Goal: Task Accomplishment & Management: Manage account settings

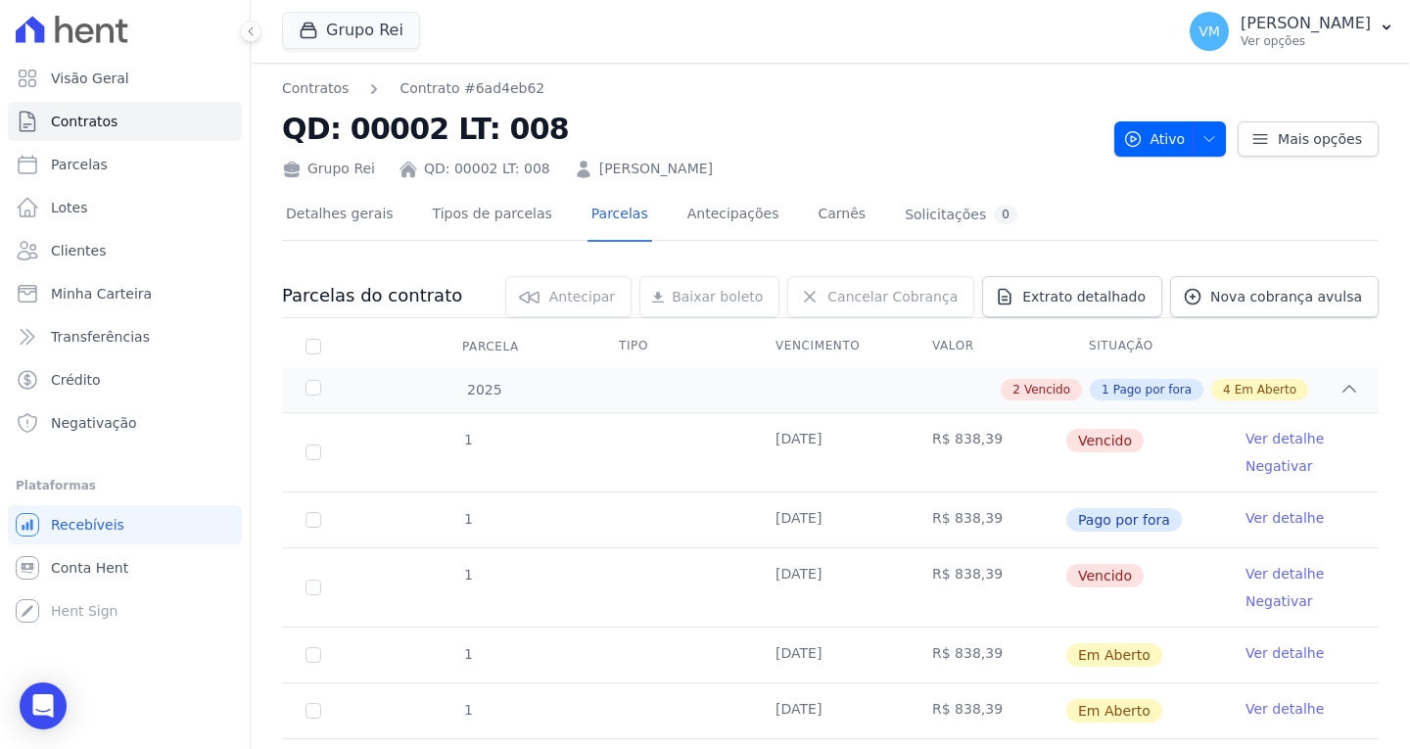
scroll to position [98, 0]
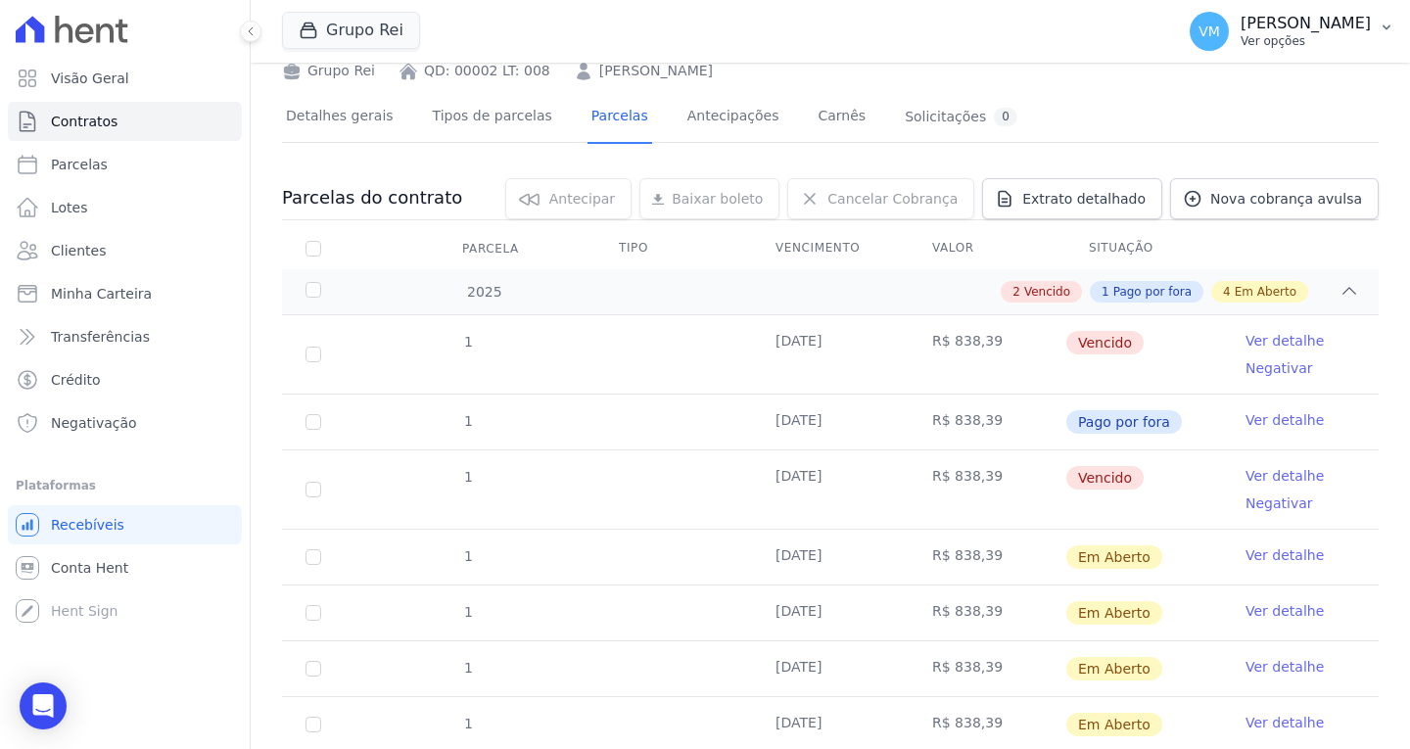
click at [1328, 21] on p "[PERSON_NAME]" at bounding box center [1306, 24] width 130 height 20
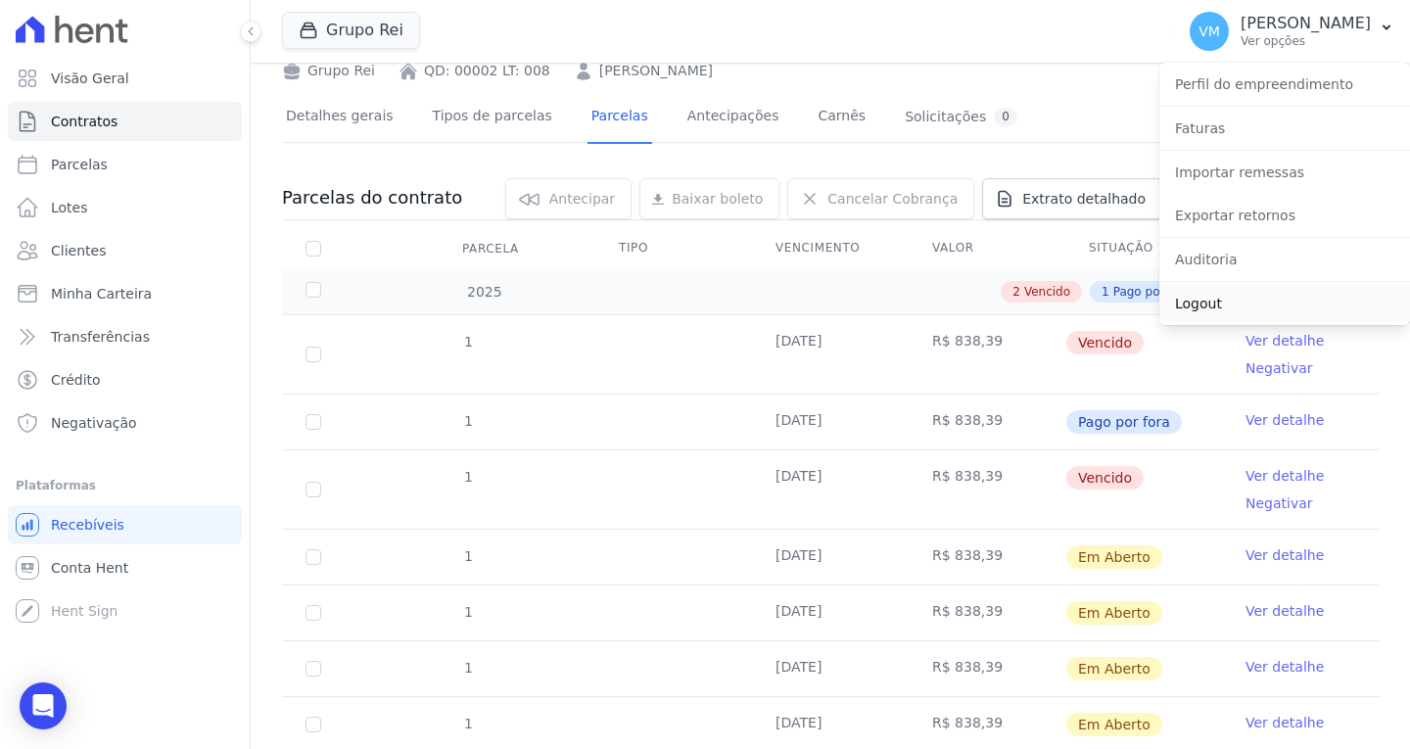
click at [1227, 298] on link "Logout" at bounding box center [1285, 303] width 251 height 35
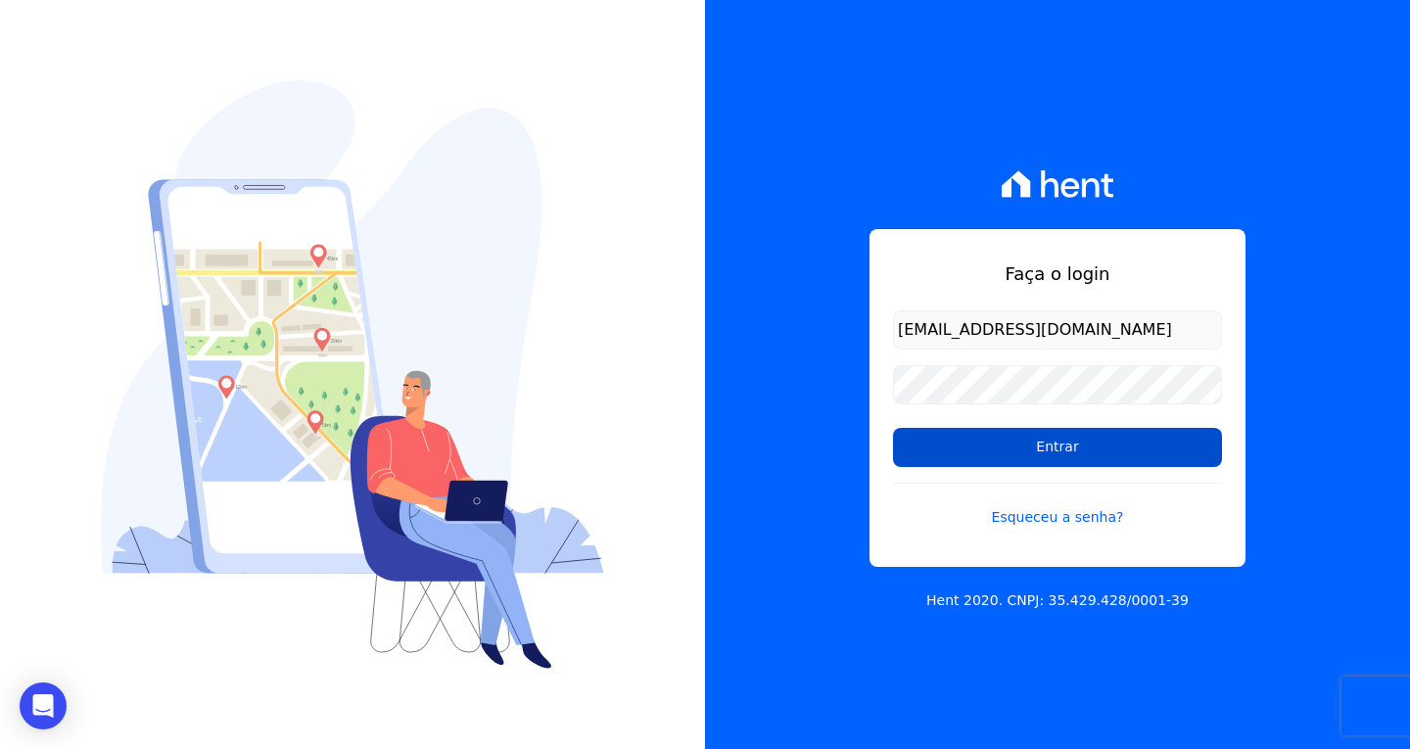
click at [1069, 450] on input "Entrar" at bounding box center [1057, 447] width 329 height 39
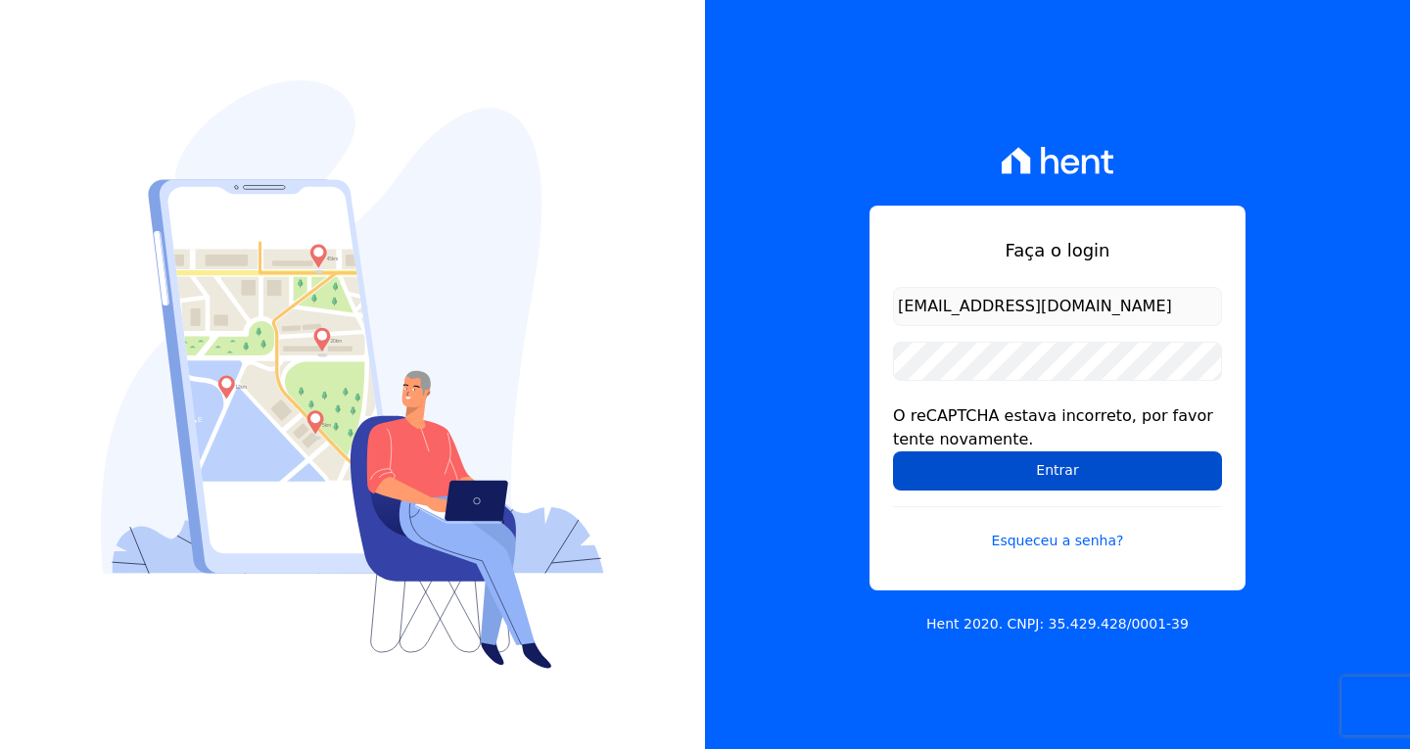
click at [1005, 462] on input "Entrar" at bounding box center [1057, 471] width 329 height 39
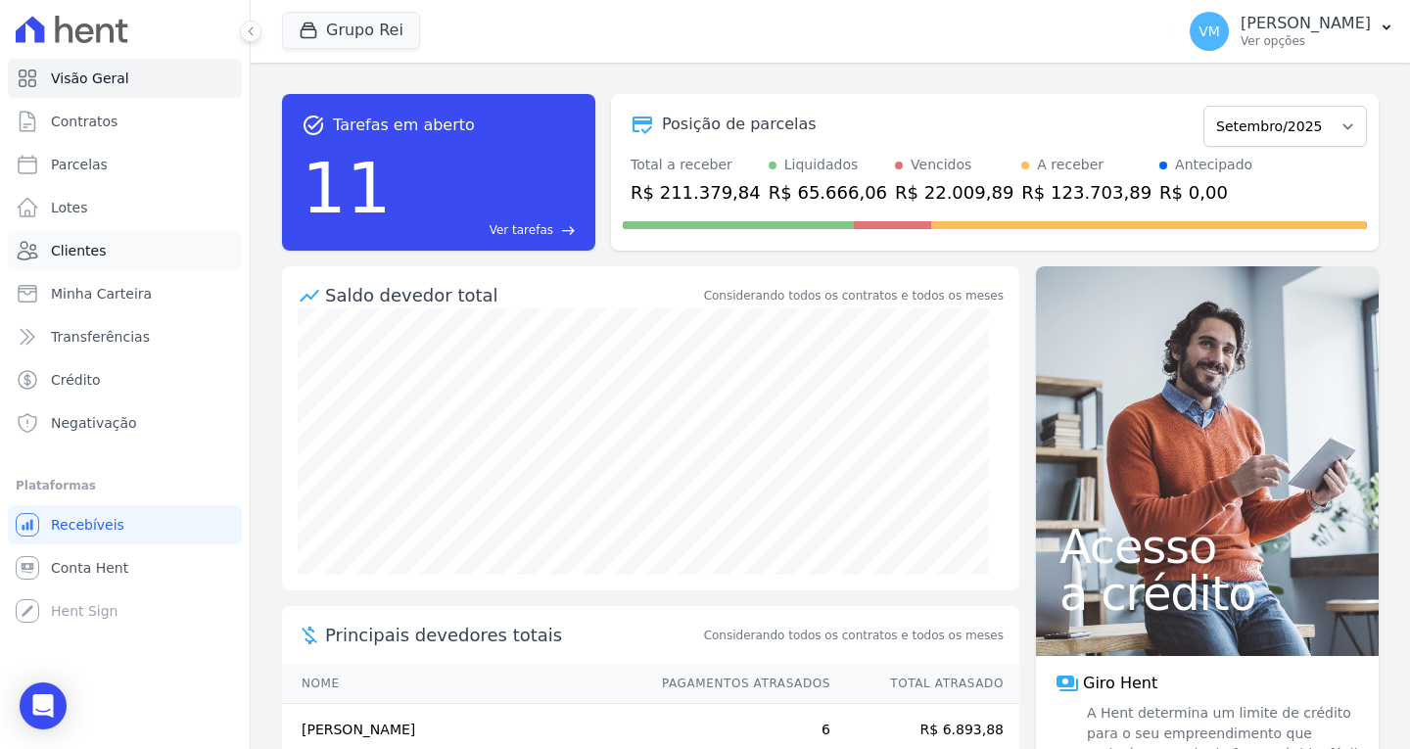
drag, startPoint x: 141, startPoint y: 248, endPoint x: 193, endPoint y: 248, distance: 51.9
click at [141, 248] on link "Clientes" at bounding box center [125, 250] width 234 height 39
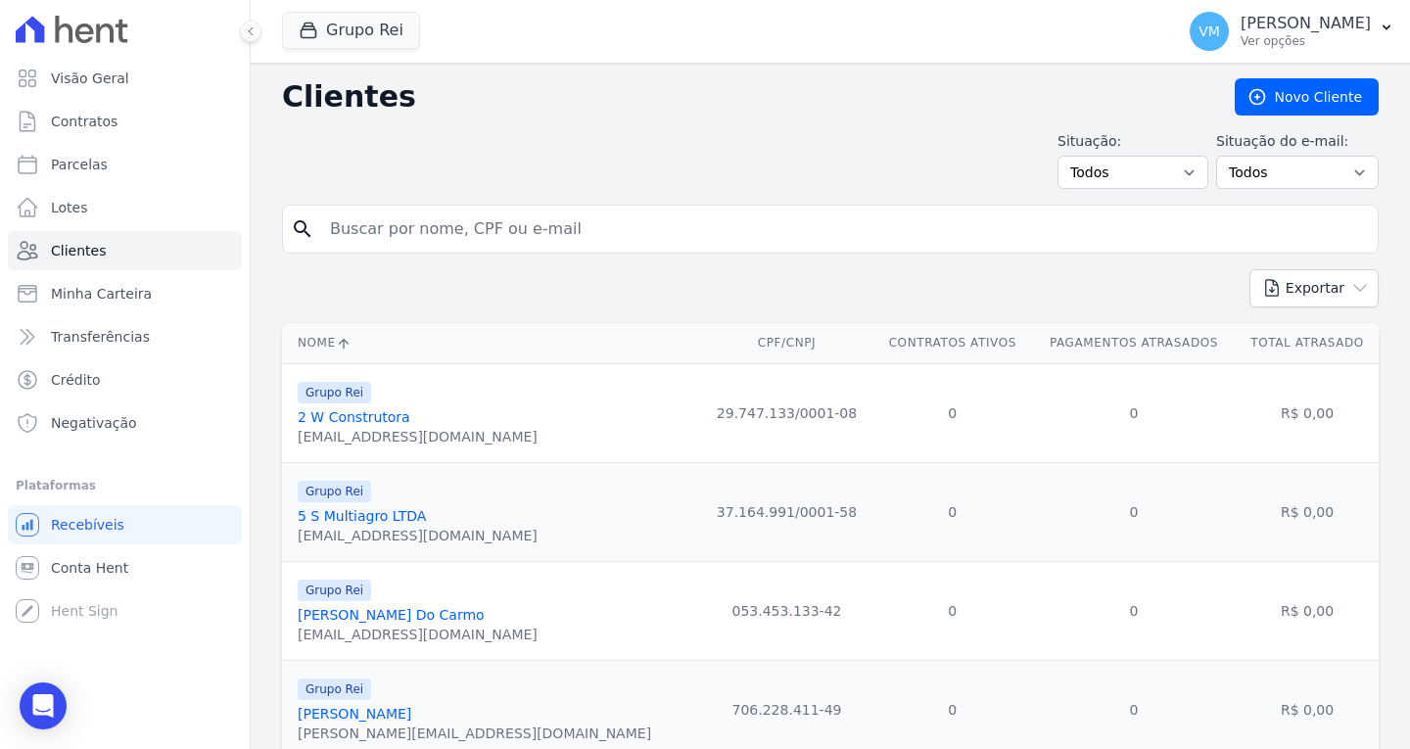
click at [584, 233] on input "search" at bounding box center [844, 229] width 1052 height 39
paste input "05248056101"
type input "05248056101"
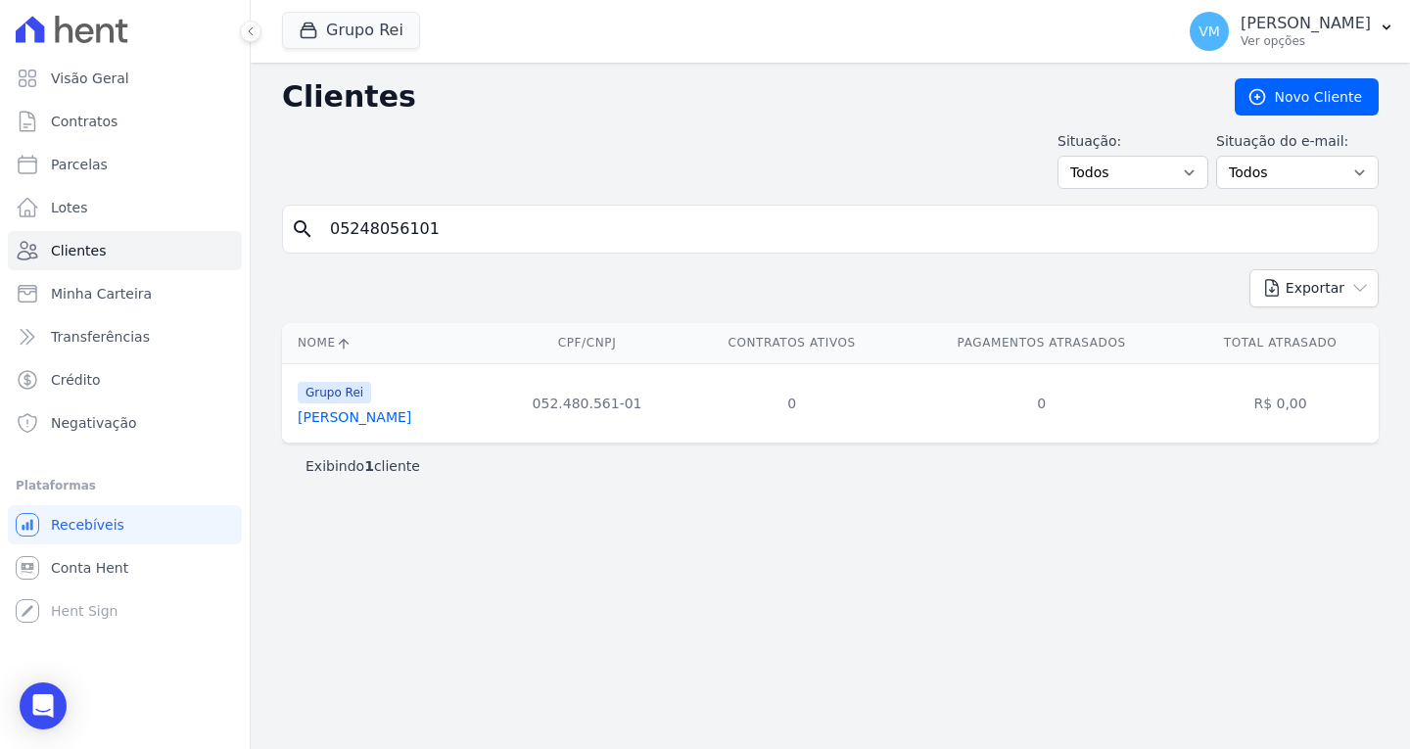
click at [582, 236] on input "05248056101" at bounding box center [844, 229] width 1052 height 39
click at [411, 416] on link "[PERSON_NAME]" at bounding box center [355, 417] width 114 height 16
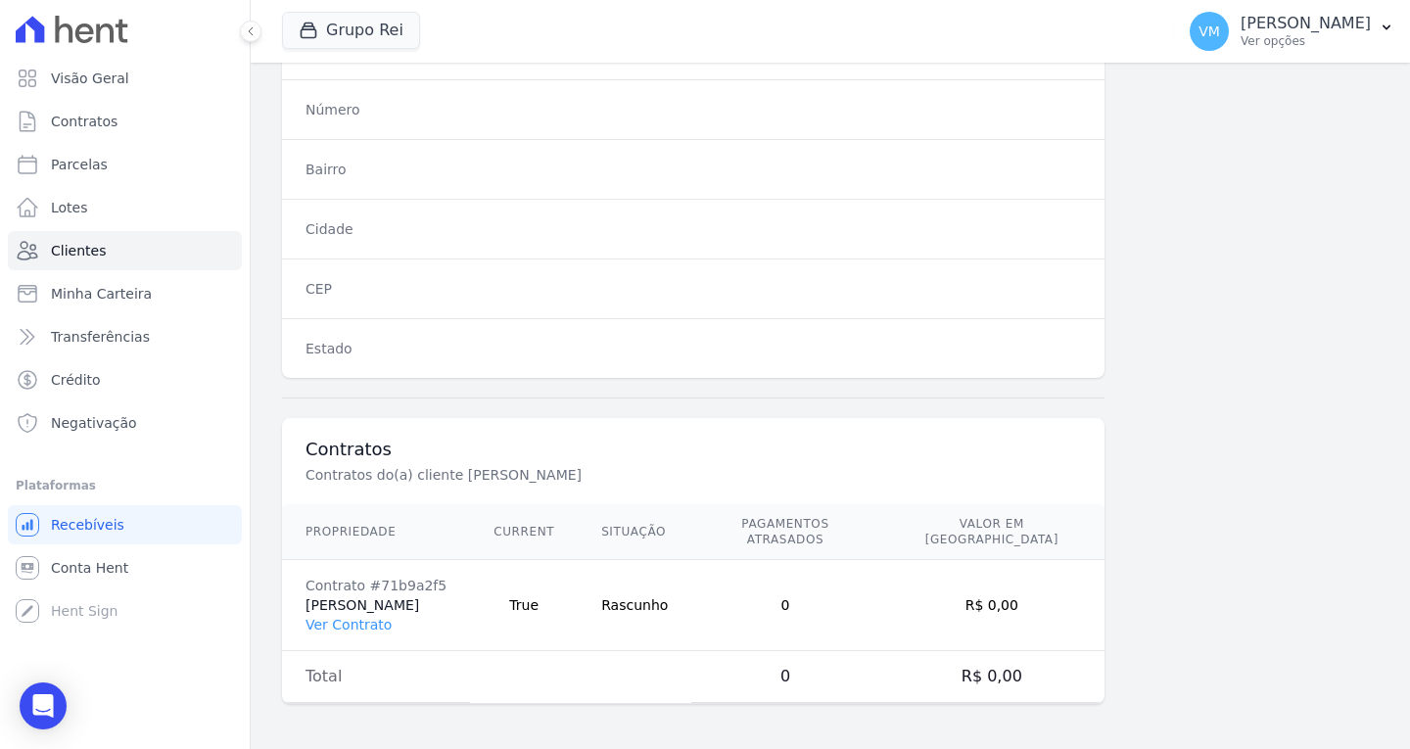
scroll to position [1099, 0]
click at [350, 626] on link "Ver Contrato" at bounding box center [349, 623] width 86 height 16
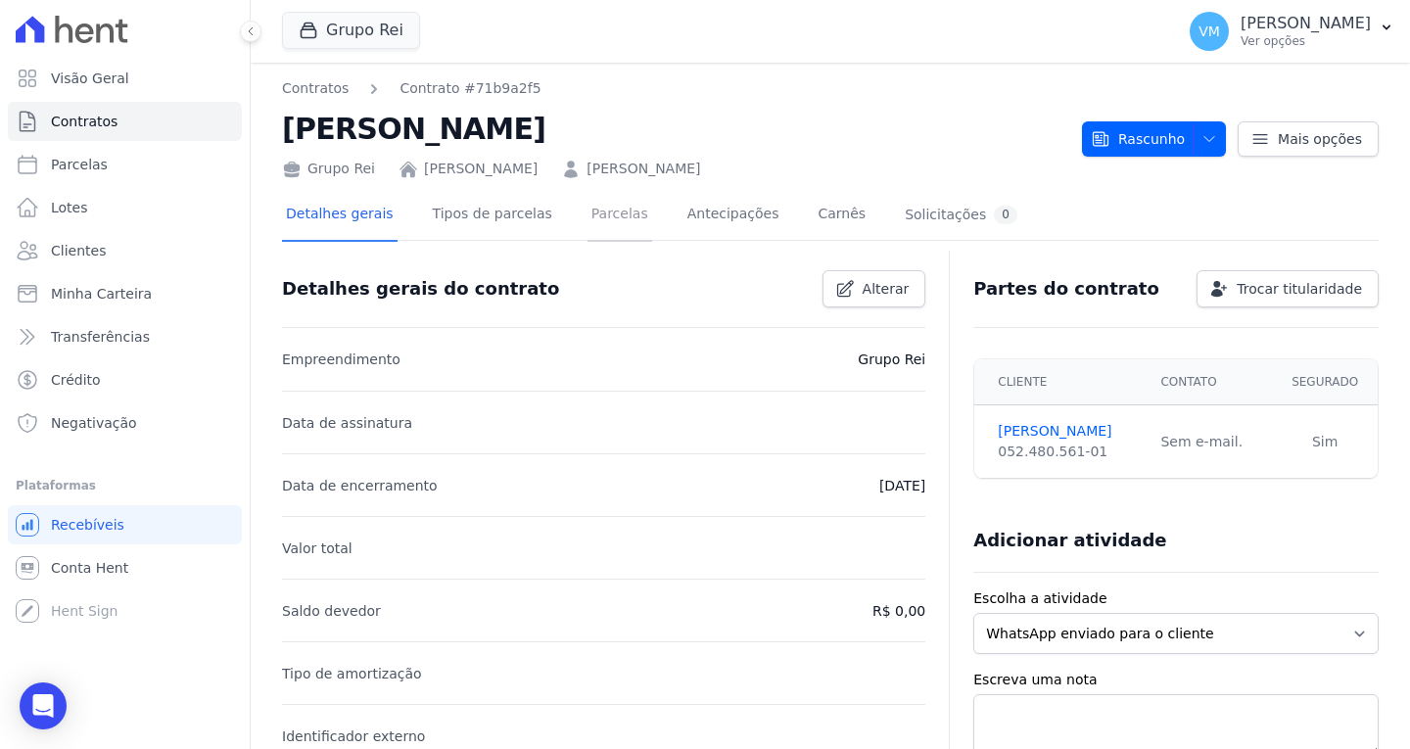
click at [608, 214] on link "Parcelas" at bounding box center [620, 216] width 65 height 52
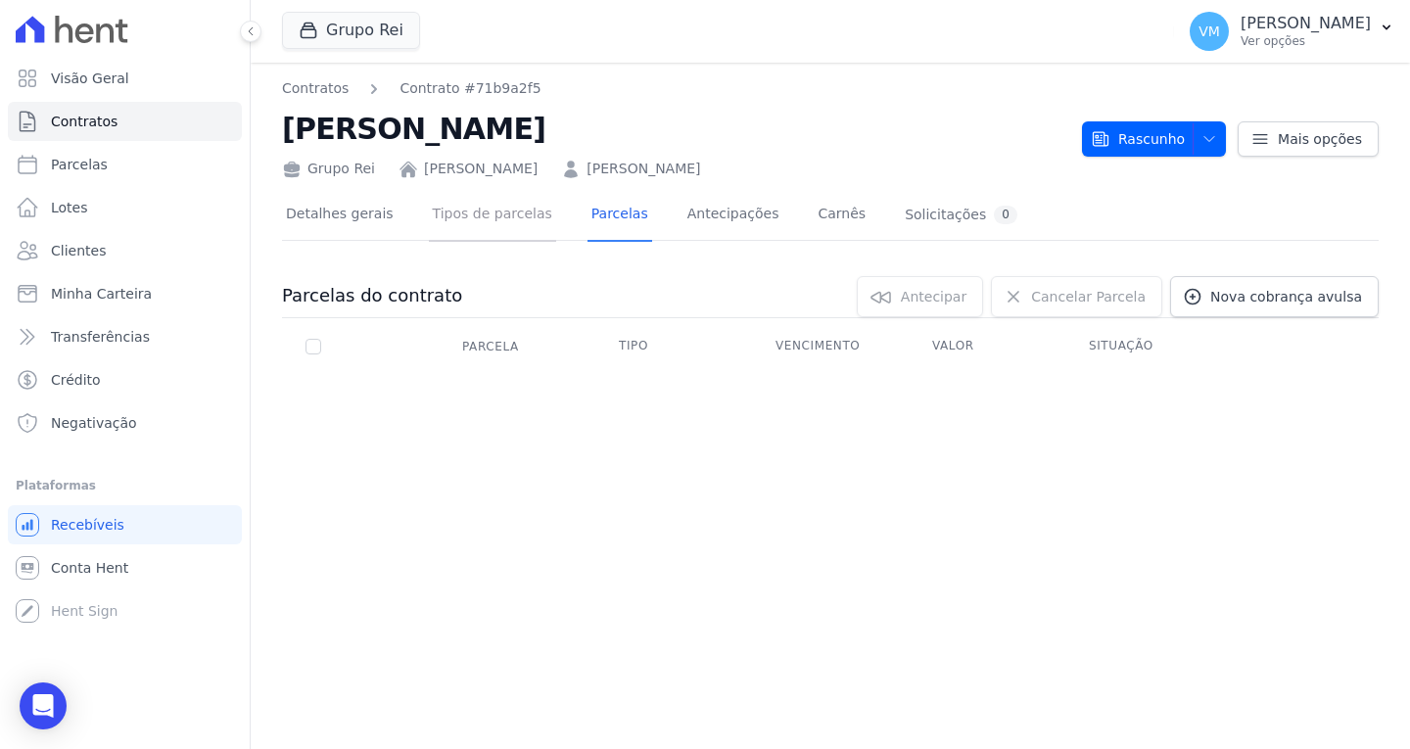
click at [512, 219] on link "Tipos de parcelas" at bounding box center [492, 216] width 127 height 52
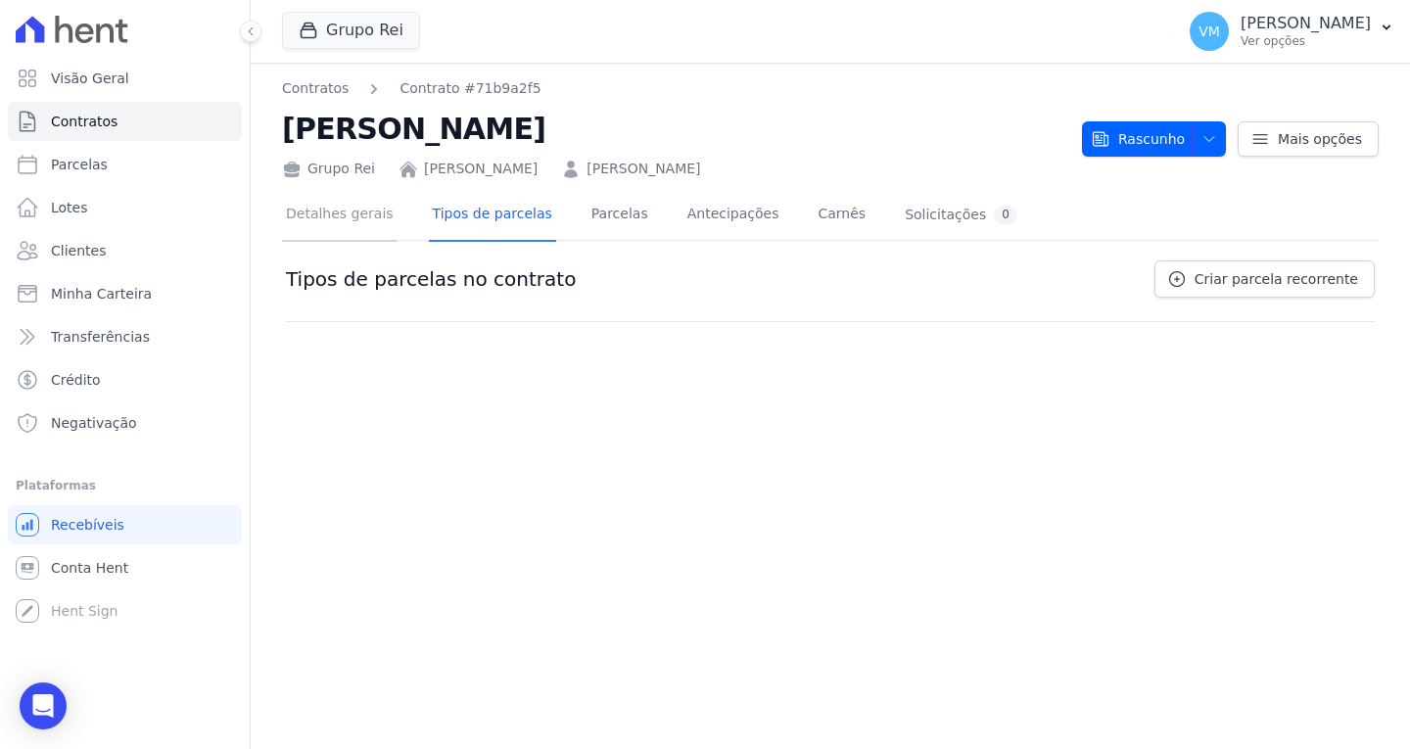
click at [333, 216] on link "Detalhes gerais" at bounding box center [340, 216] width 116 height 52
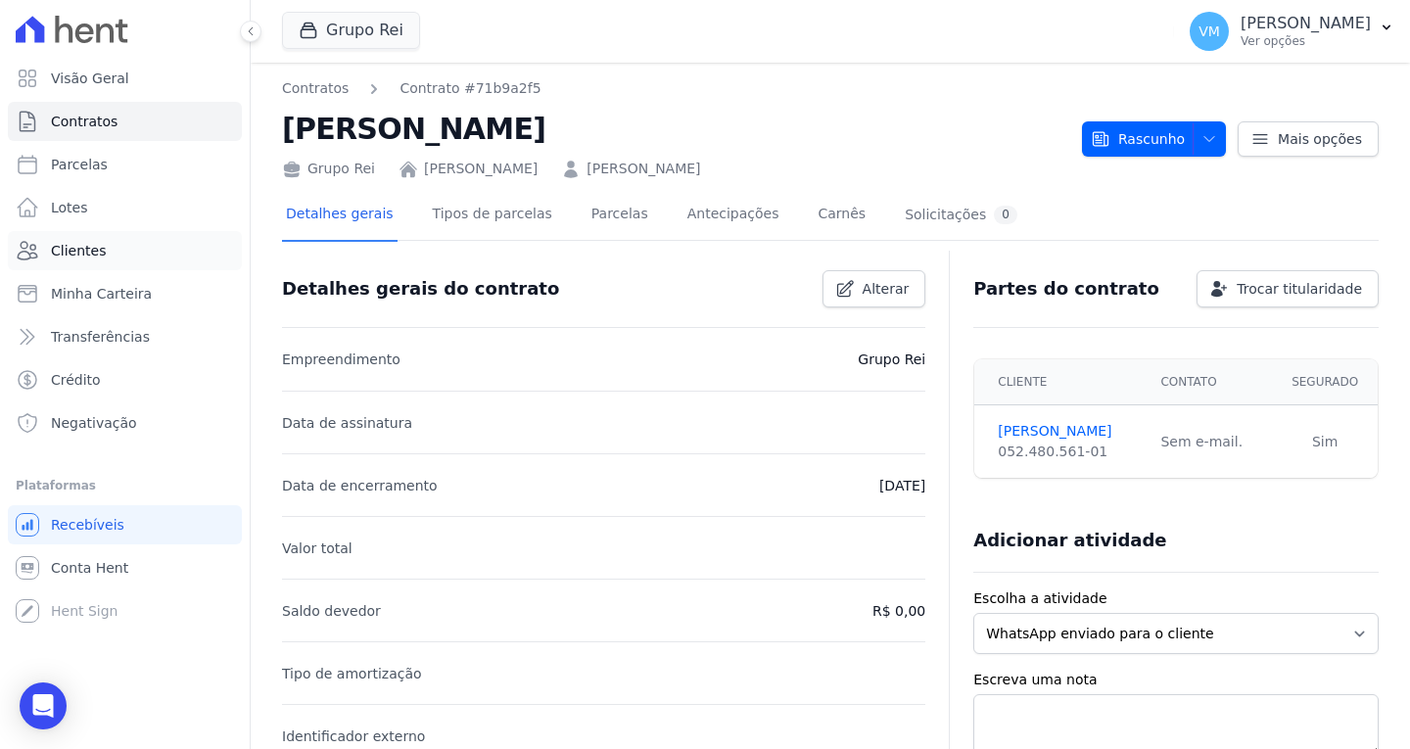
click at [109, 256] on link "Clientes" at bounding box center [125, 250] width 234 height 39
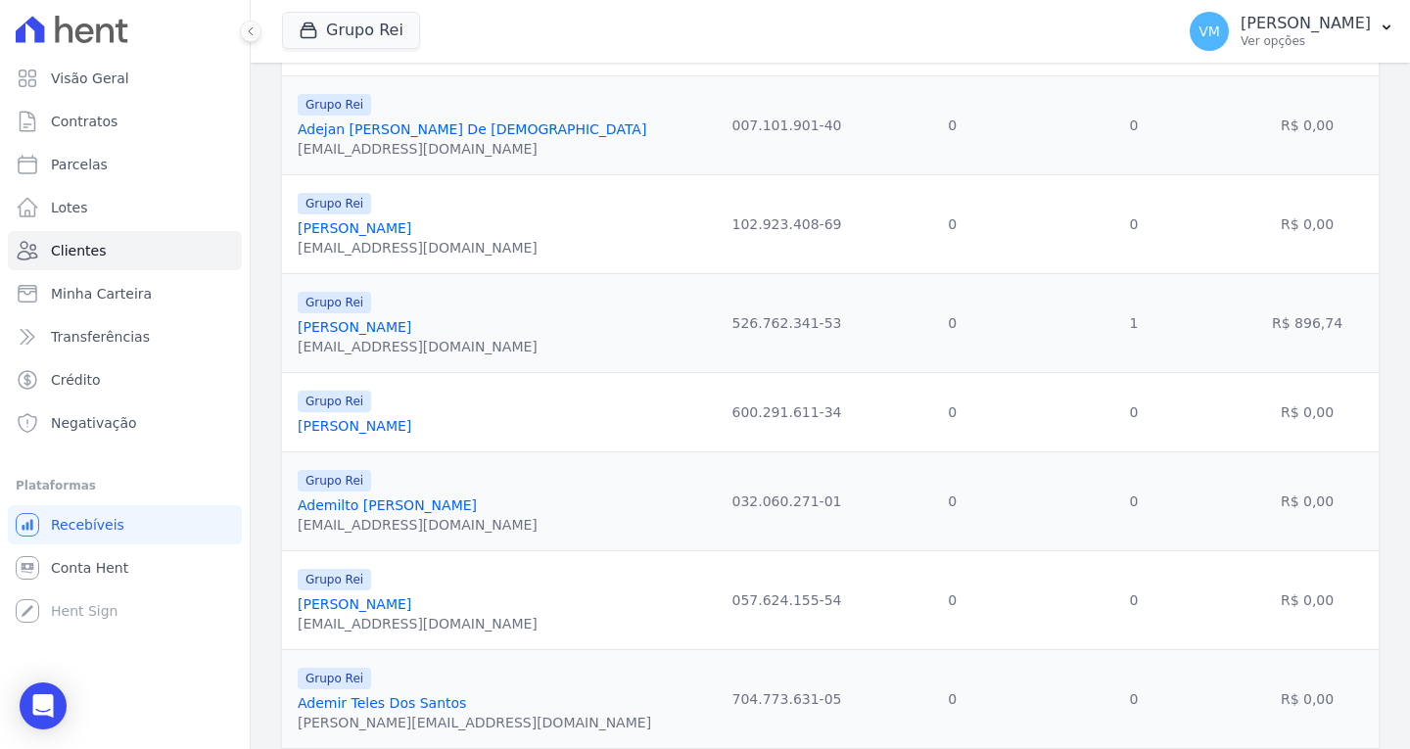
scroll to position [1861, 0]
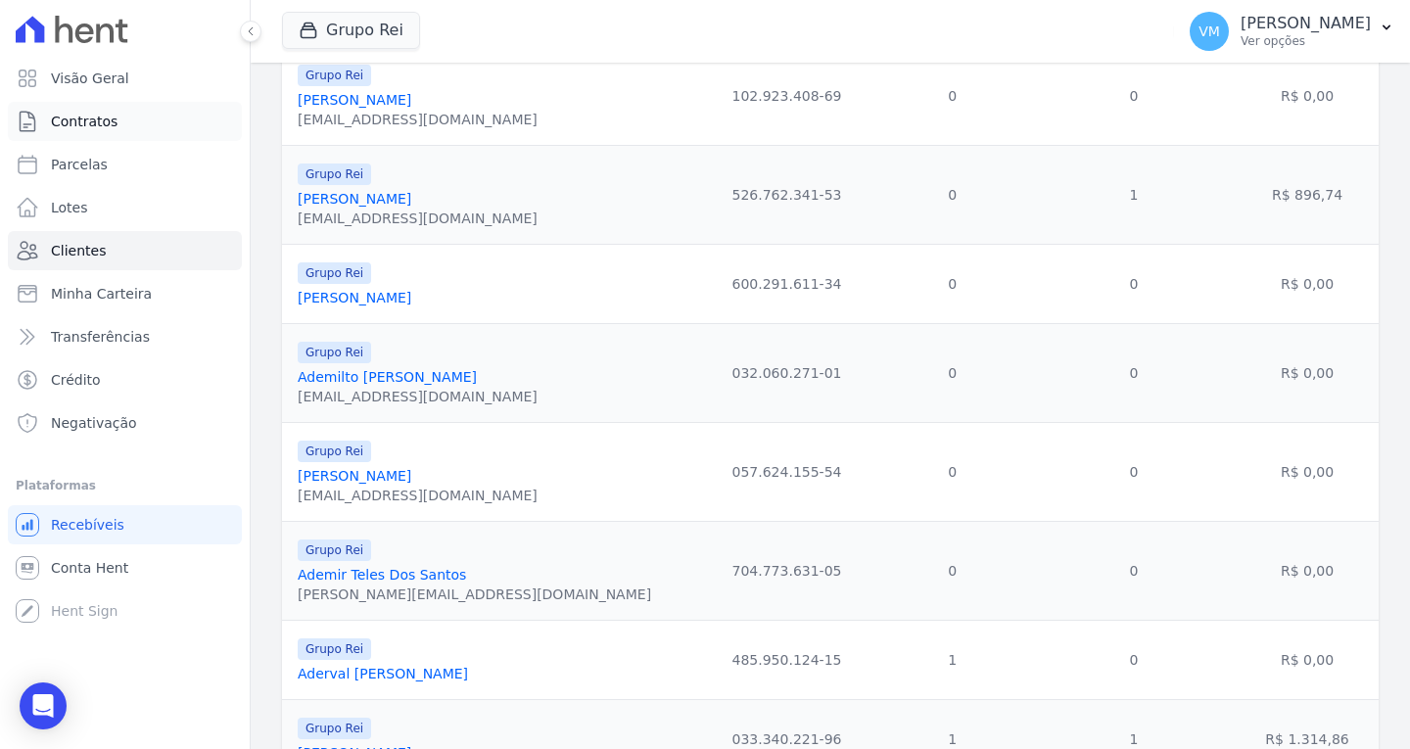
click at [97, 127] on span "Contratos" at bounding box center [84, 122] width 67 height 20
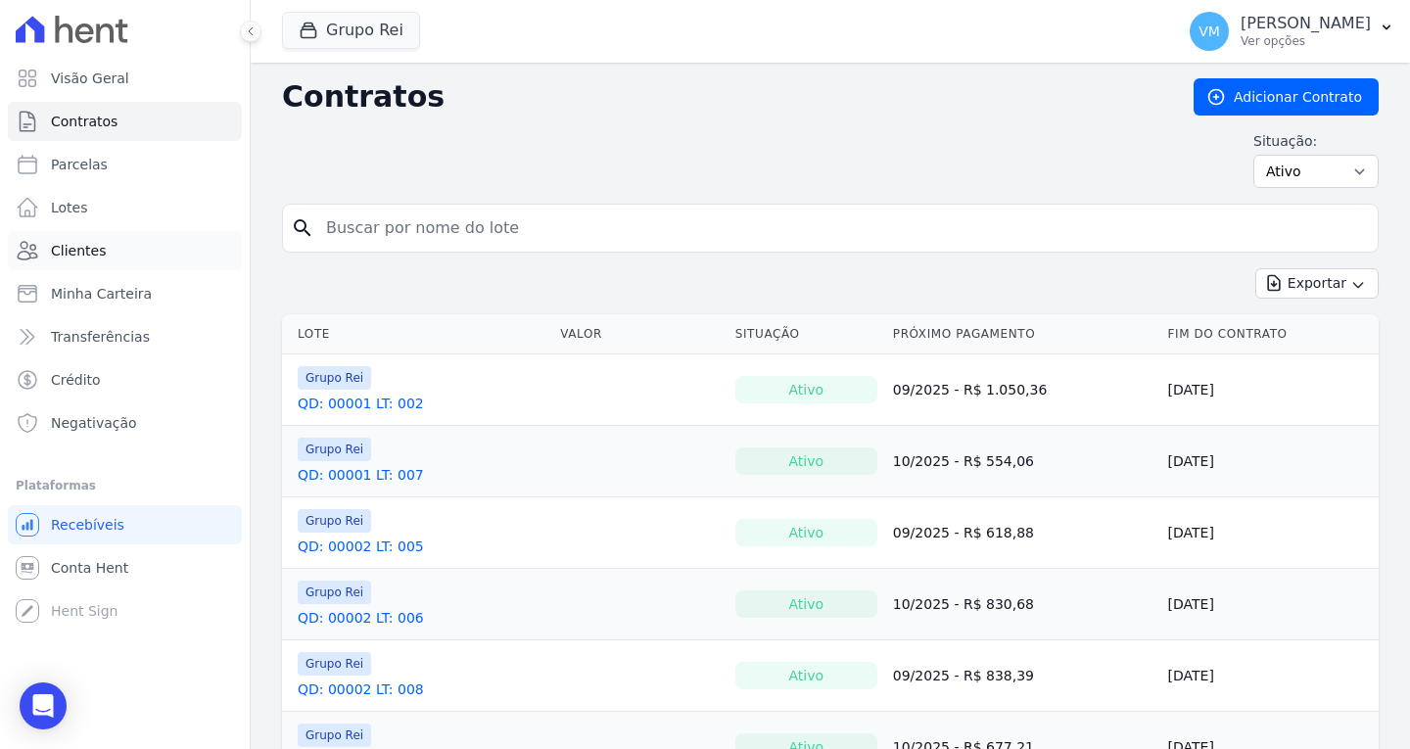
click at [88, 260] on span "Clientes" at bounding box center [78, 251] width 55 height 20
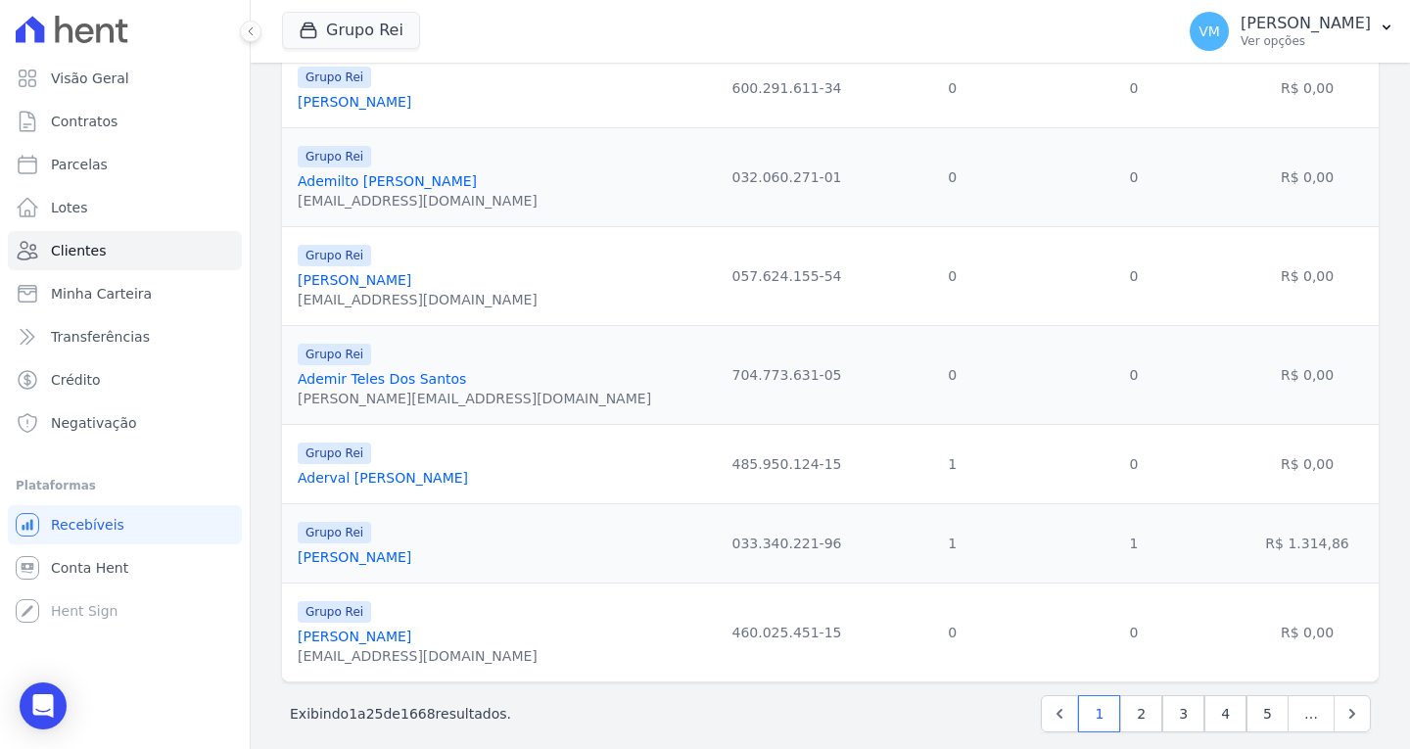
scroll to position [2077, 0]
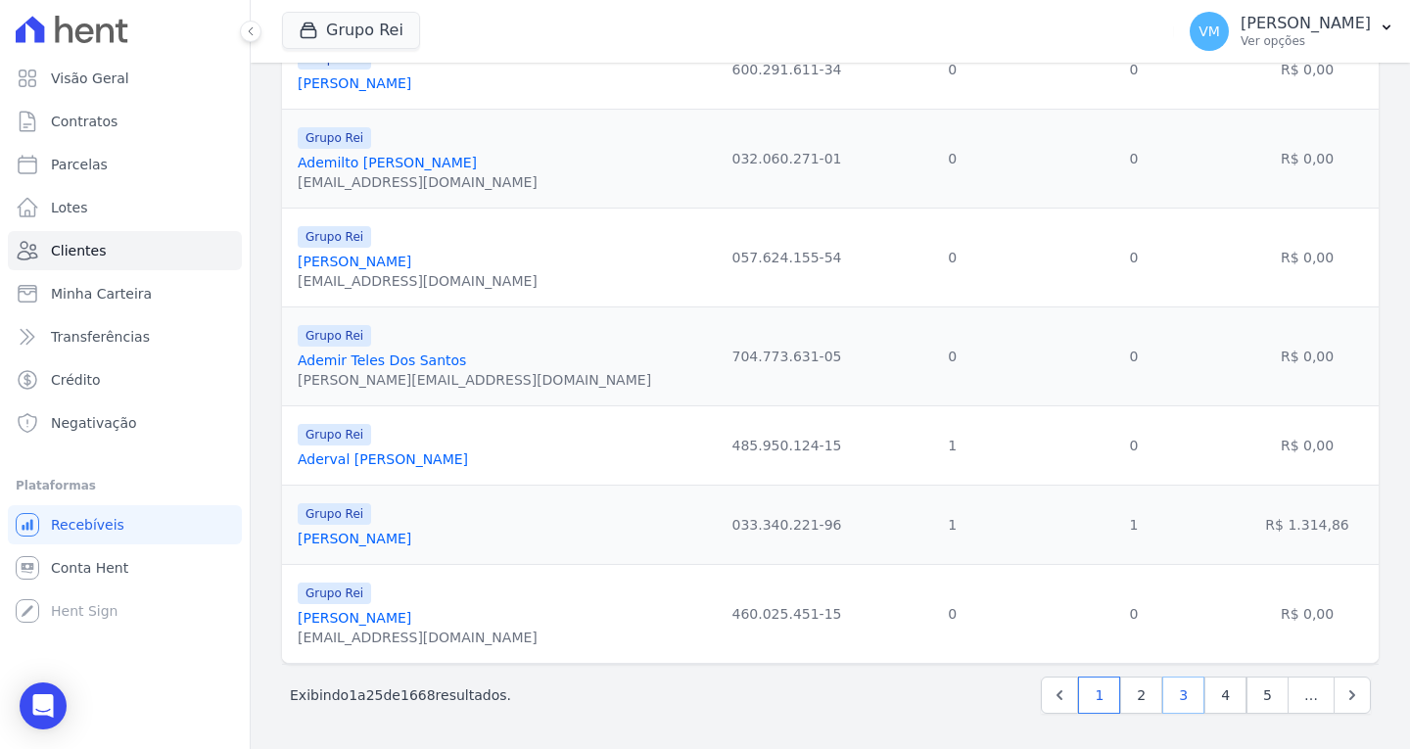
click at [1189, 703] on link "3" at bounding box center [1184, 695] width 42 height 37
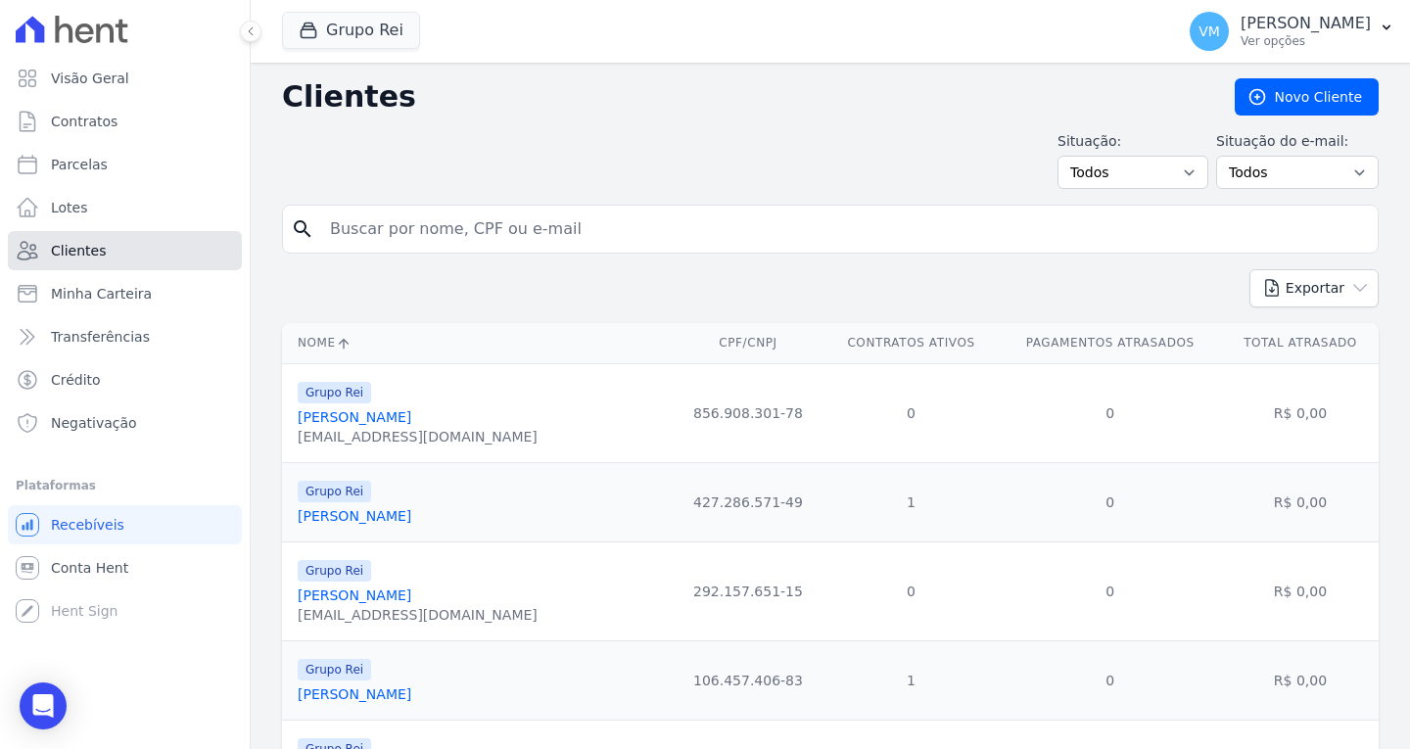
click at [149, 248] on link "Clientes" at bounding box center [125, 250] width 234 height 39
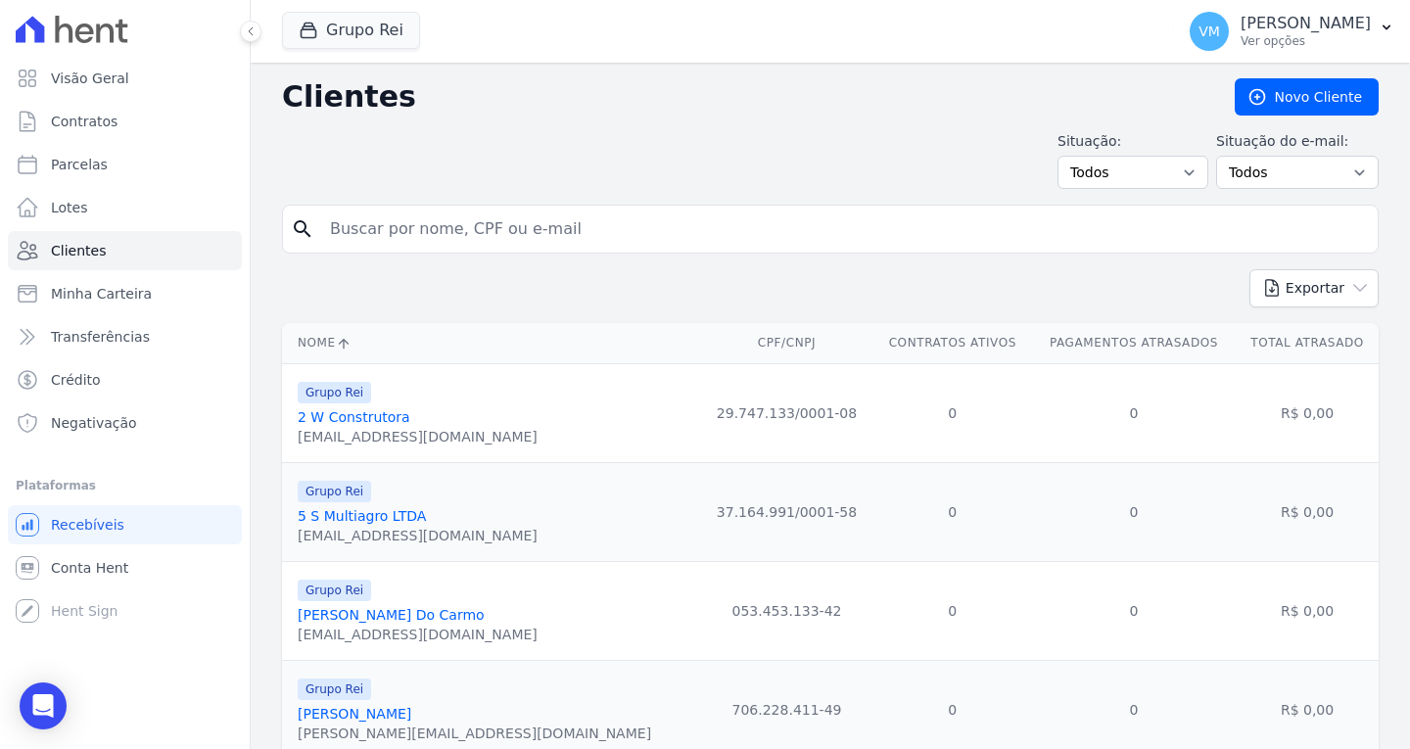
click at [579, 232] on input "search" at bounding box center [844, 229] width 1052 height 39
paste input "03705806300"
type input "03705806300"
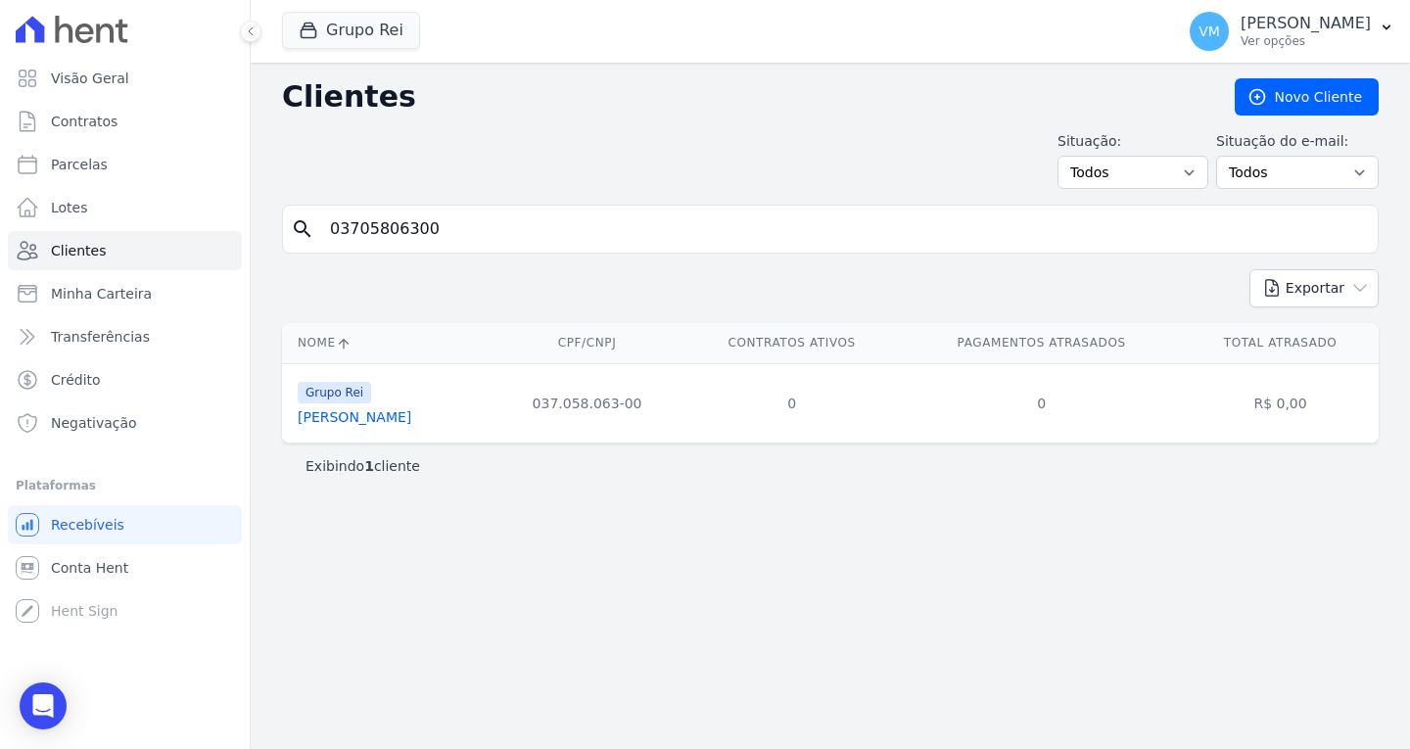
click at [403, 419] on link "Adriano De Carvalho Freire" at bounding box center [355, 417] width 114 height 16
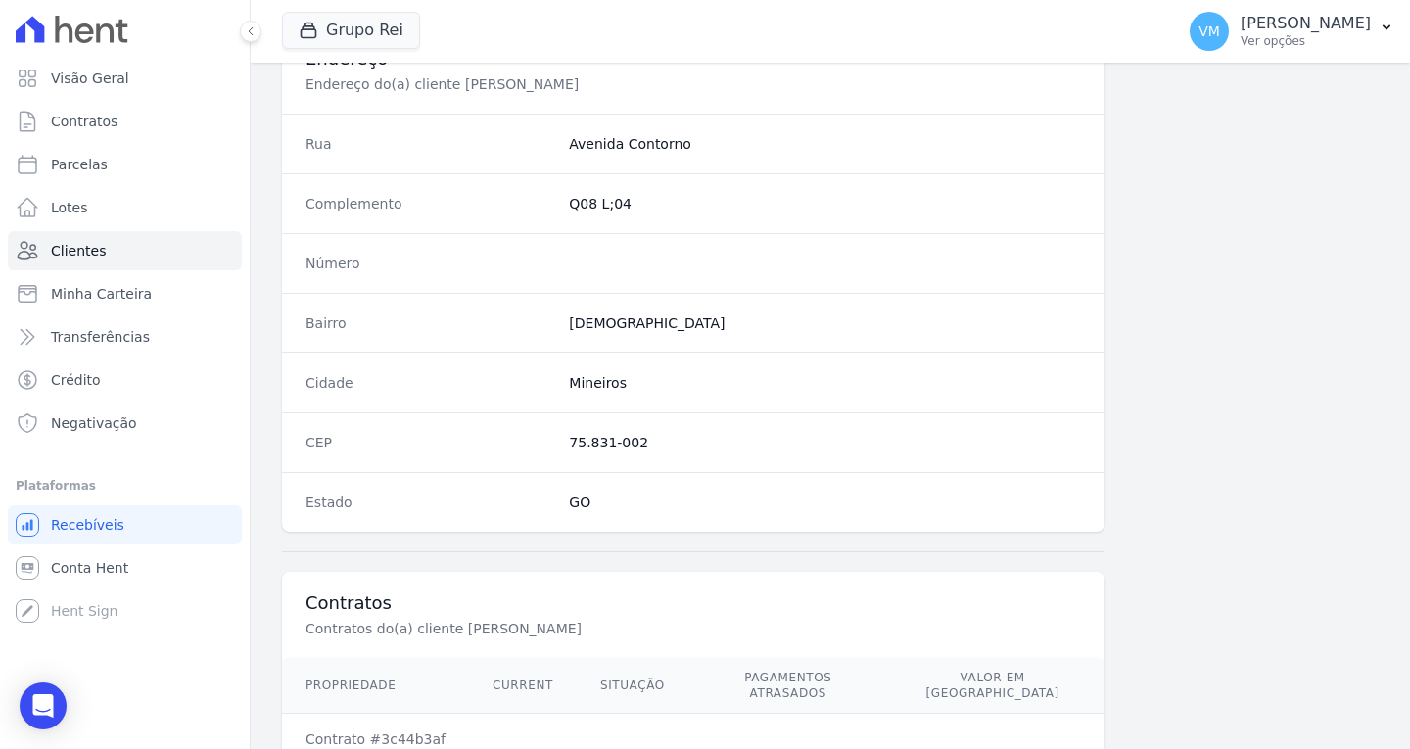
scroll to position [1083, 0]
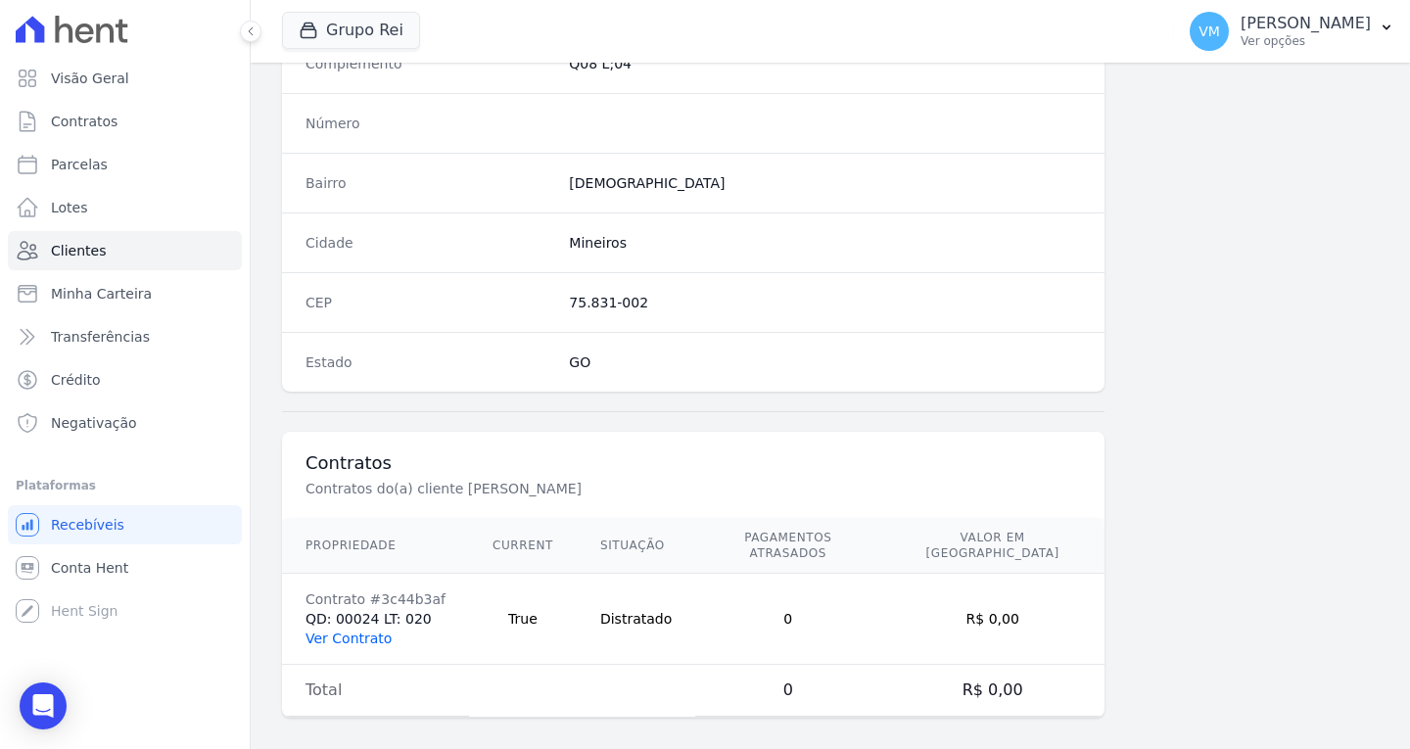
click at [363, 631] on link "Ver Contrato" at bounding box center [349, 639] width 86 height 16
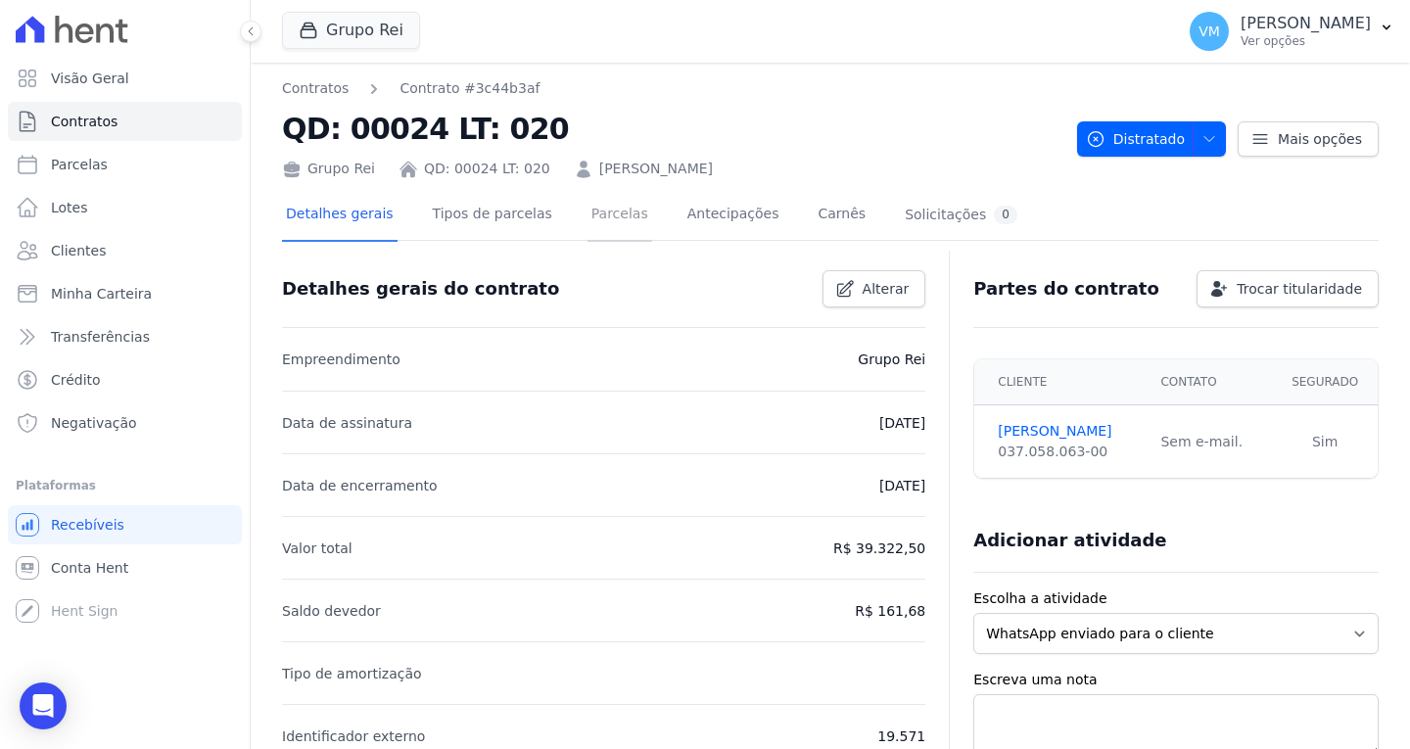
click at [588, 205] on link "Parcelas" at bounding box center [620, 216] width 65 height 52
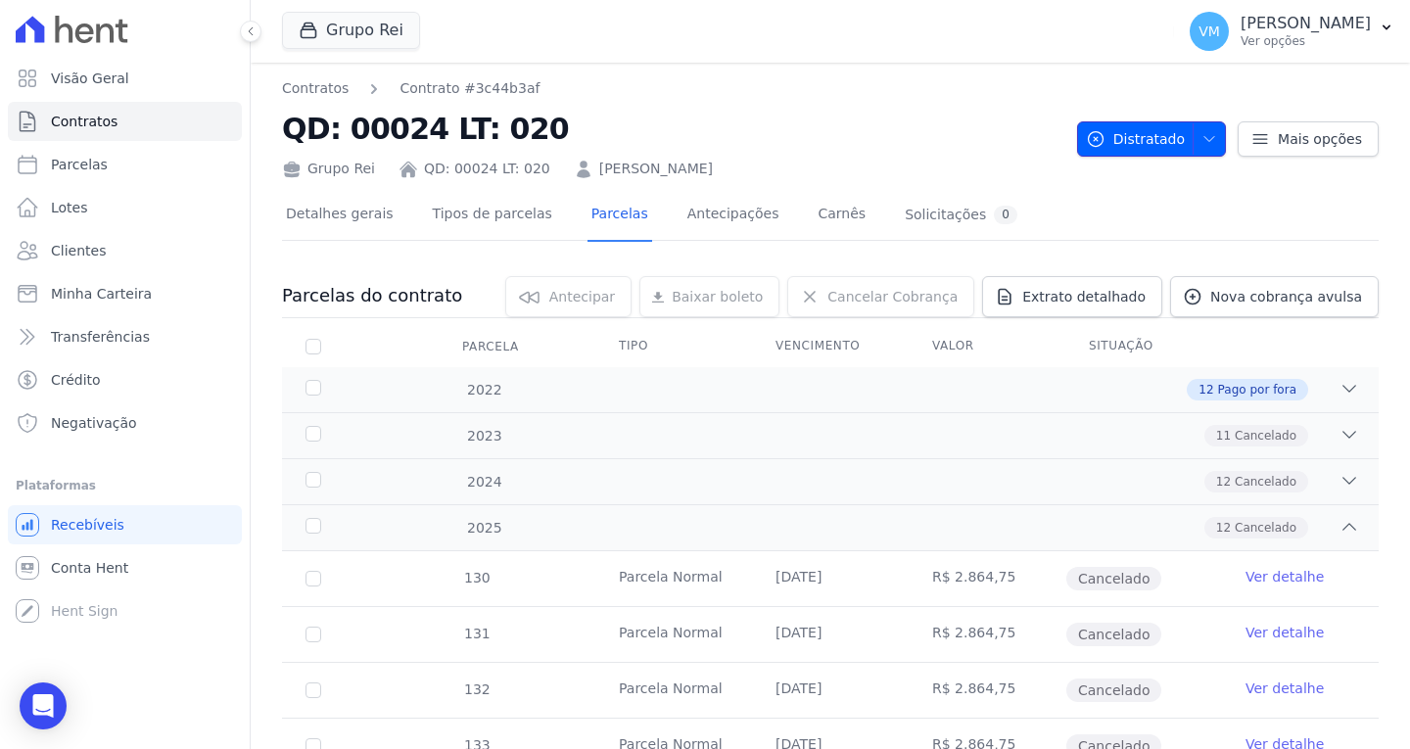
click at [1206, 136] on icon "button" at bounding box center [1210, 139] width 16 height 16
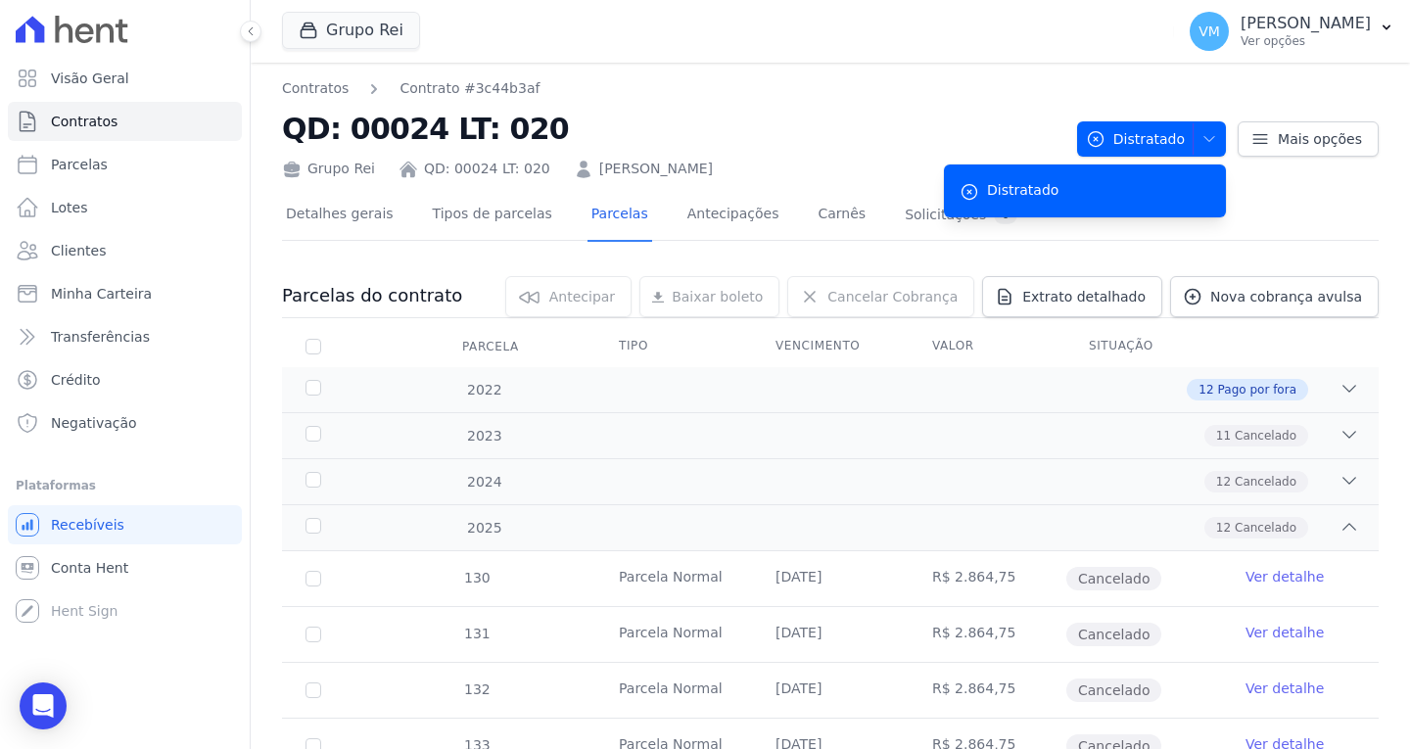
click at [1272, 236] on div "Detalhes gerais Tipos de parcelas Parcelas Antecipações Carnês Solicitações 0" at bounding box center [830, 215] width 1097 height 49
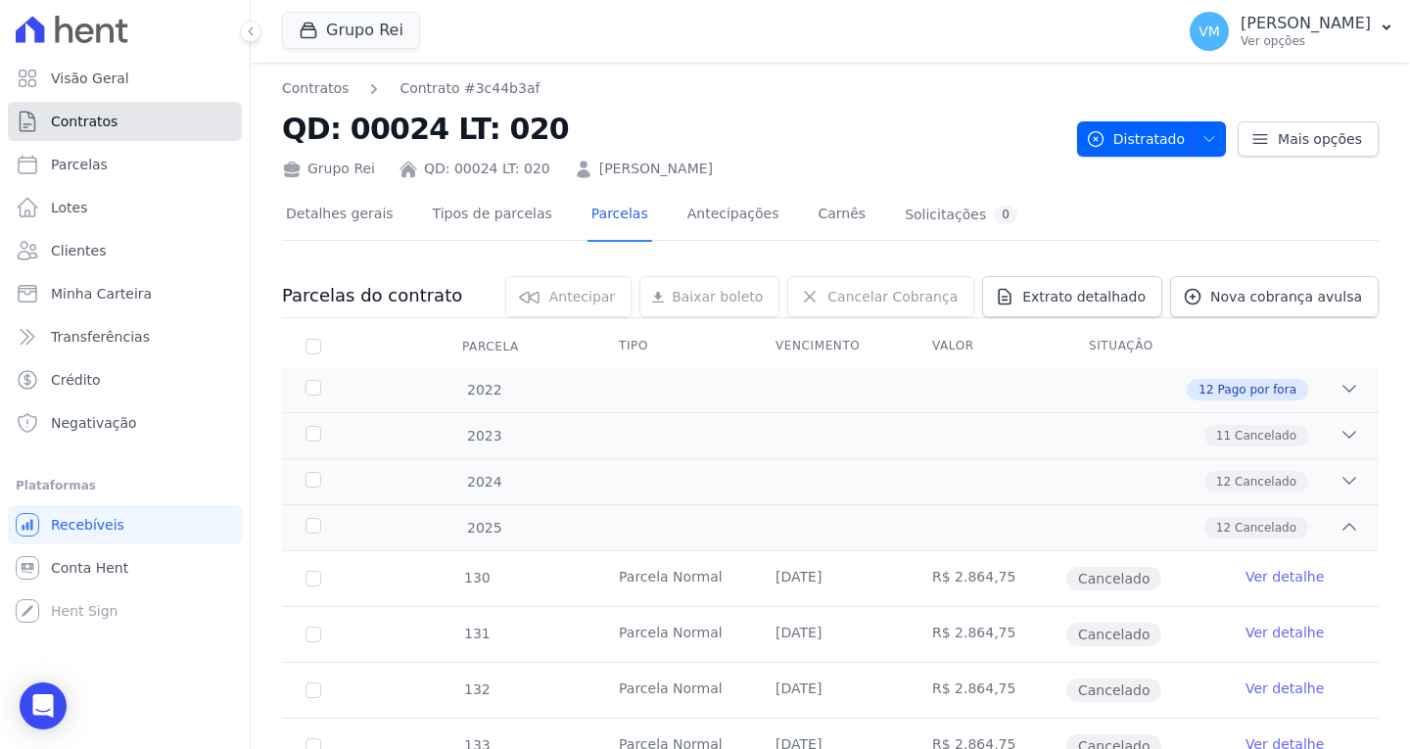
click at [102, 119] on span "Contratos" at bounding box center [84, 122] width 67 height 20
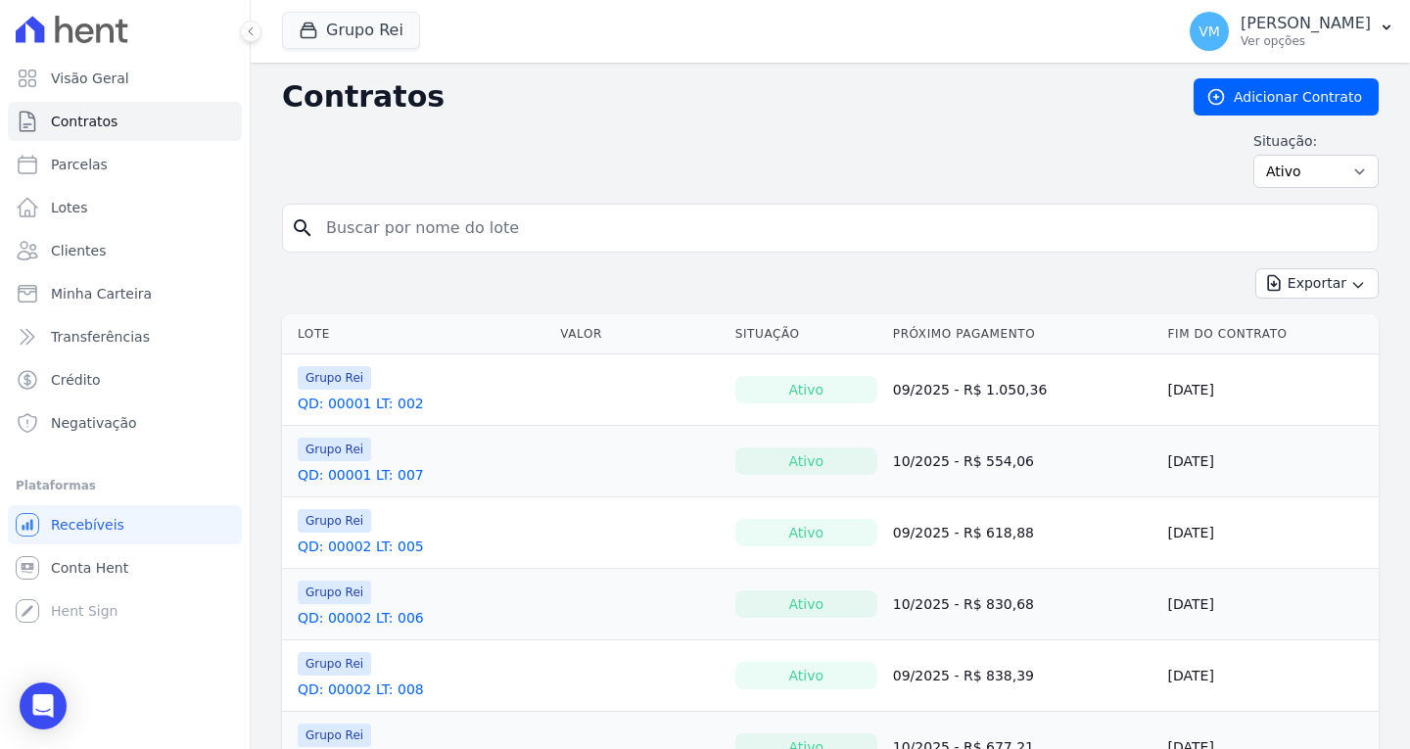
click at [560, 222] on input "search" at bounding box center [842, 228] width 1056 height 39
paste input "03705806300"
type input "03705806300"
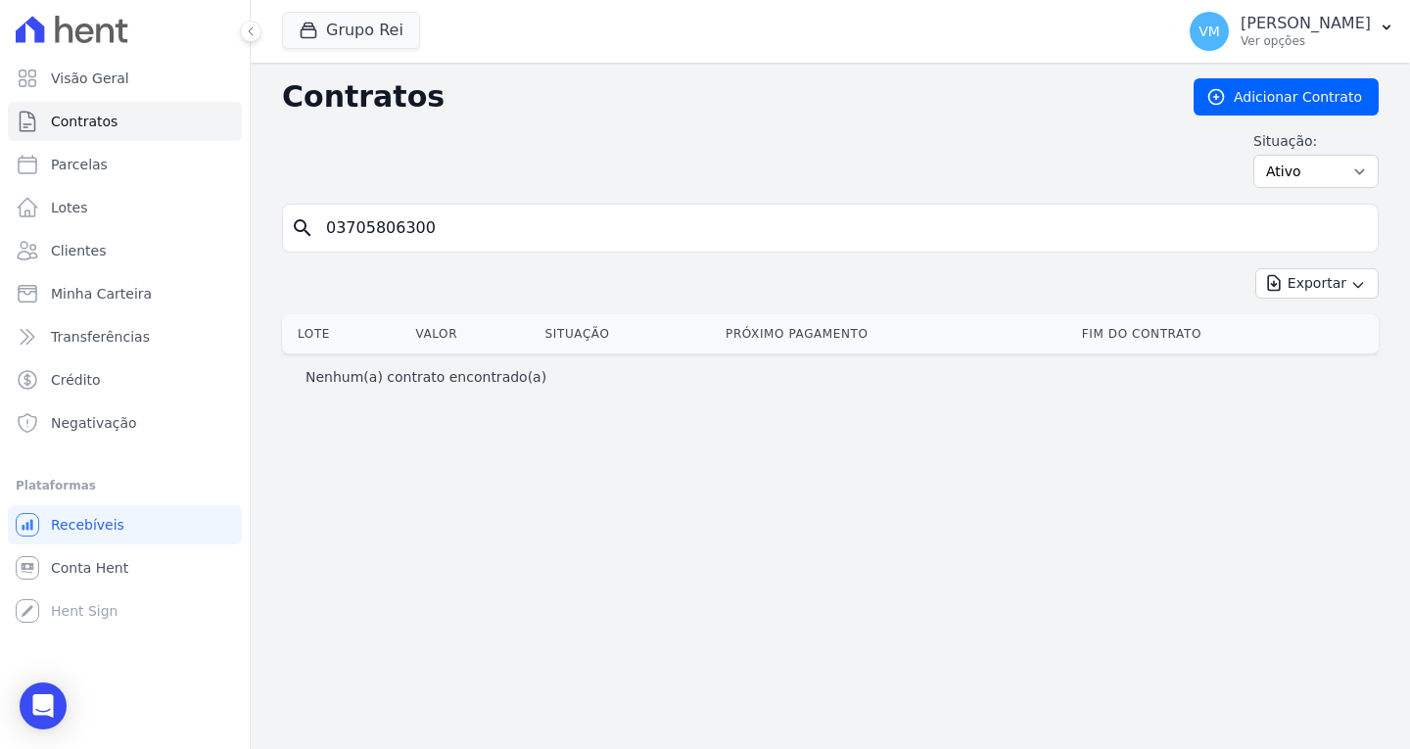
drag, startPoint x: 471, startPoint y: 226, endPoint x: 225, endPoint y: 229, distance: 245.9
click at [225, 229] on div "Visão Geral Contratos Parcelas Lotes Clientes Minha Carteira Transferências Cré…" at bounding box center [705, 374] width 1410 height 749
click at [593, 230] on input "search" at bounding box center [842, 228] width 1056 height 39
paste input "ADRIANO DE CARVALHO FREIRE"
type input "ADRIANO DE CARVALHO FREIRE"
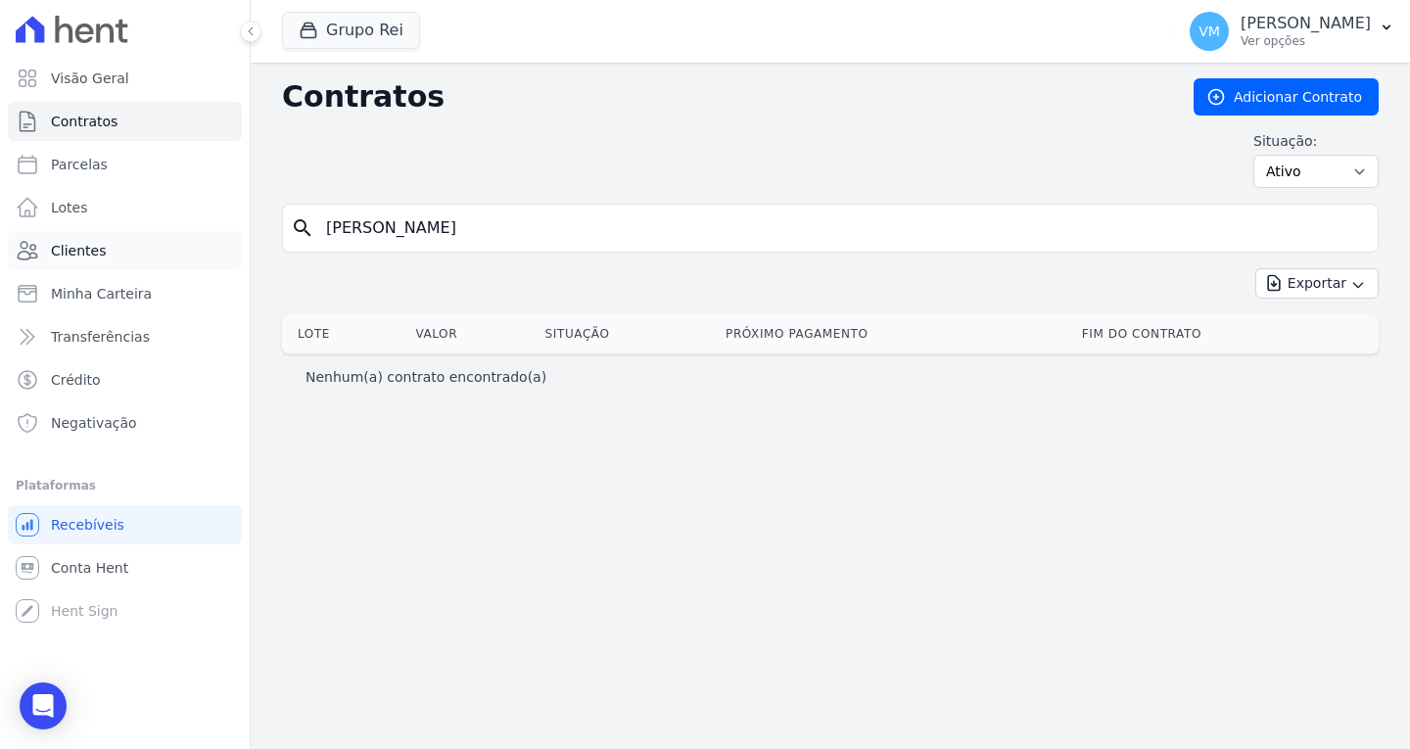
click at [105, 255] on link "Clientes" at bounding box center [125, 250] width 234 height 39
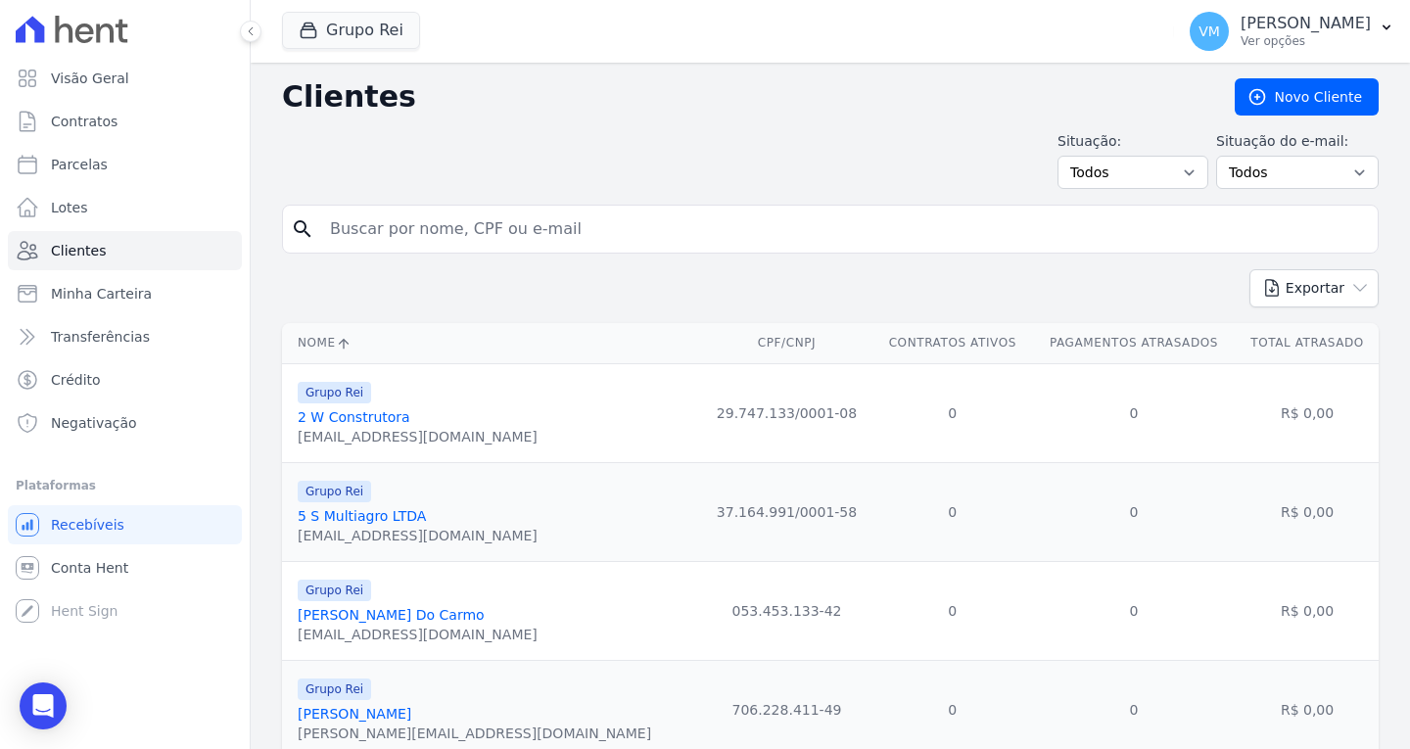
click at [532, 224] on input "search" at bounding box center [844, 229] width 1052 height 39
click at [459, 240] on input "search" at bounding box center [844, 229] width 1052 height 39
paste input "03705806300"
type input "03705806300"
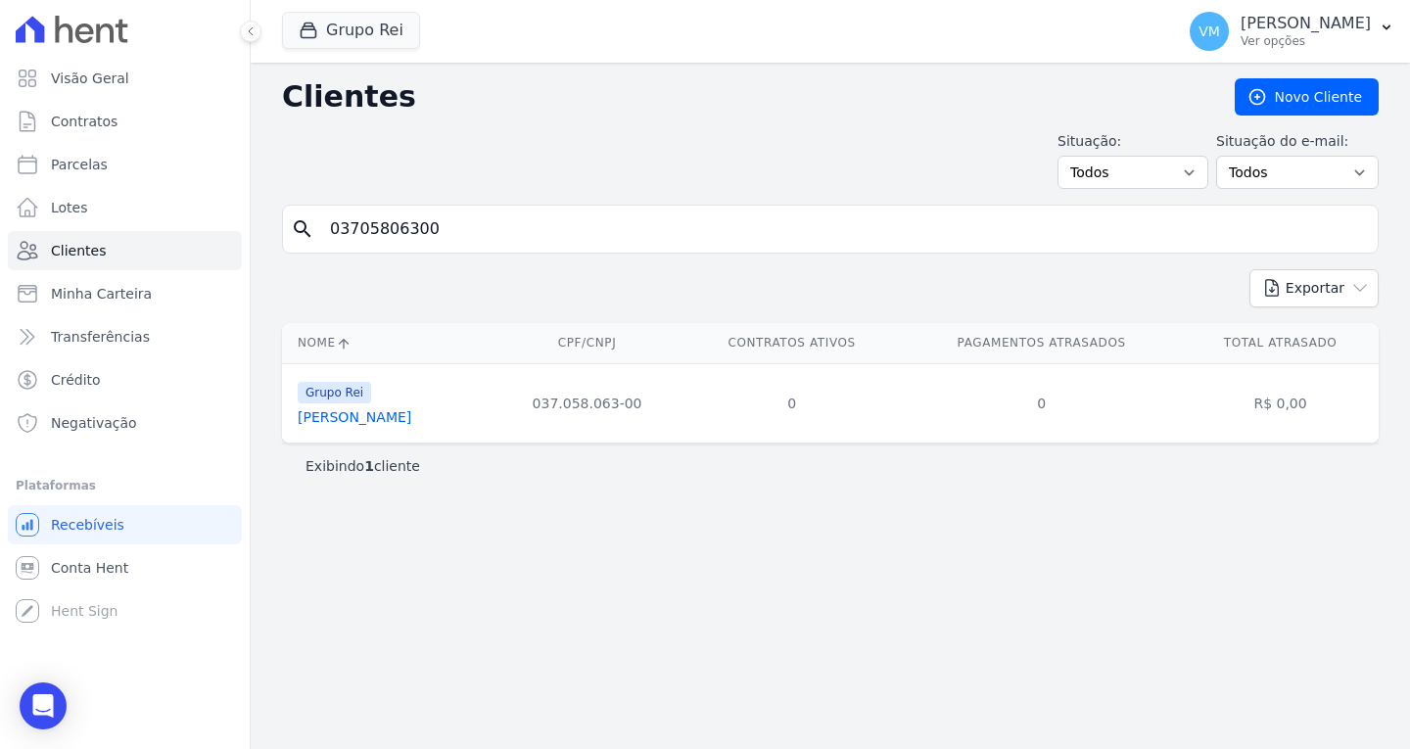
click at [370, 416] on link "Adriano De Carvalho Freire" at bounding box center [355, 417] width 114 height 16
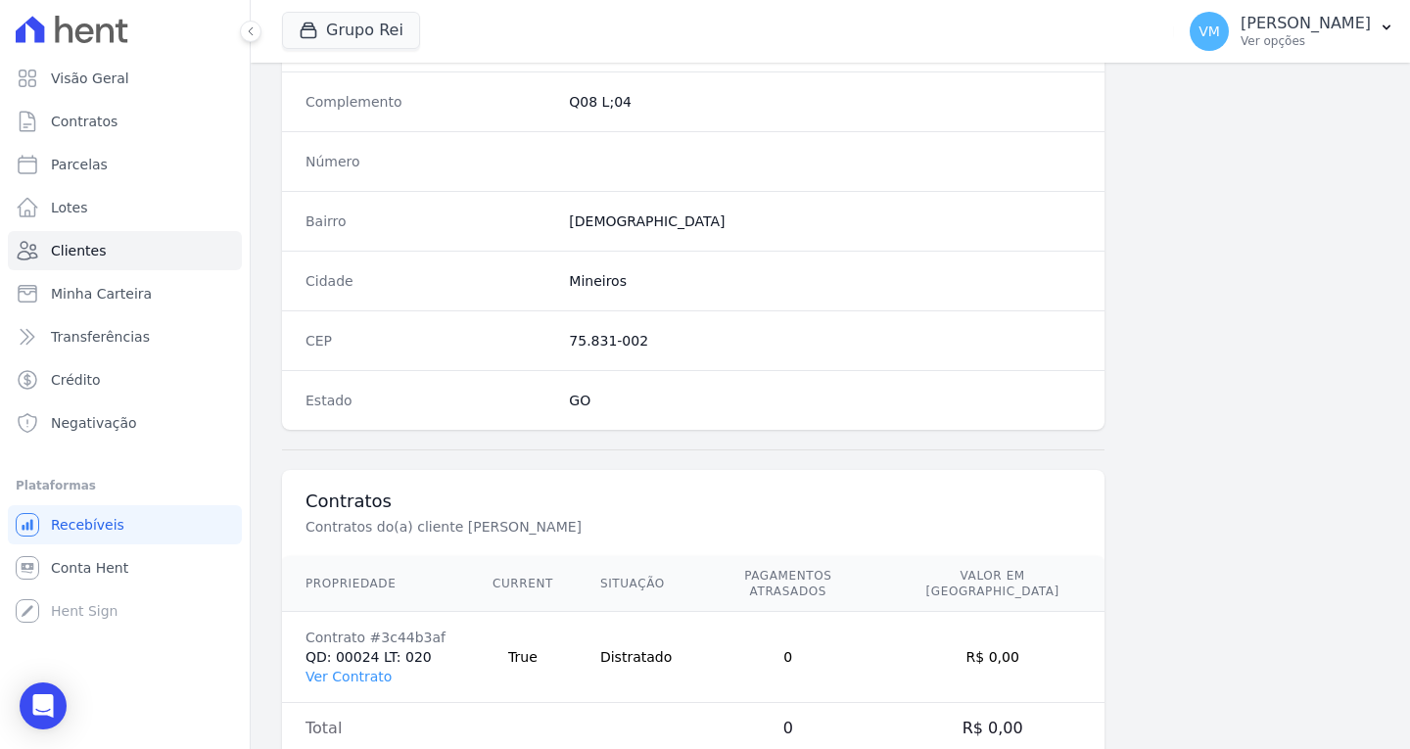
scroll to position [1083, 0]
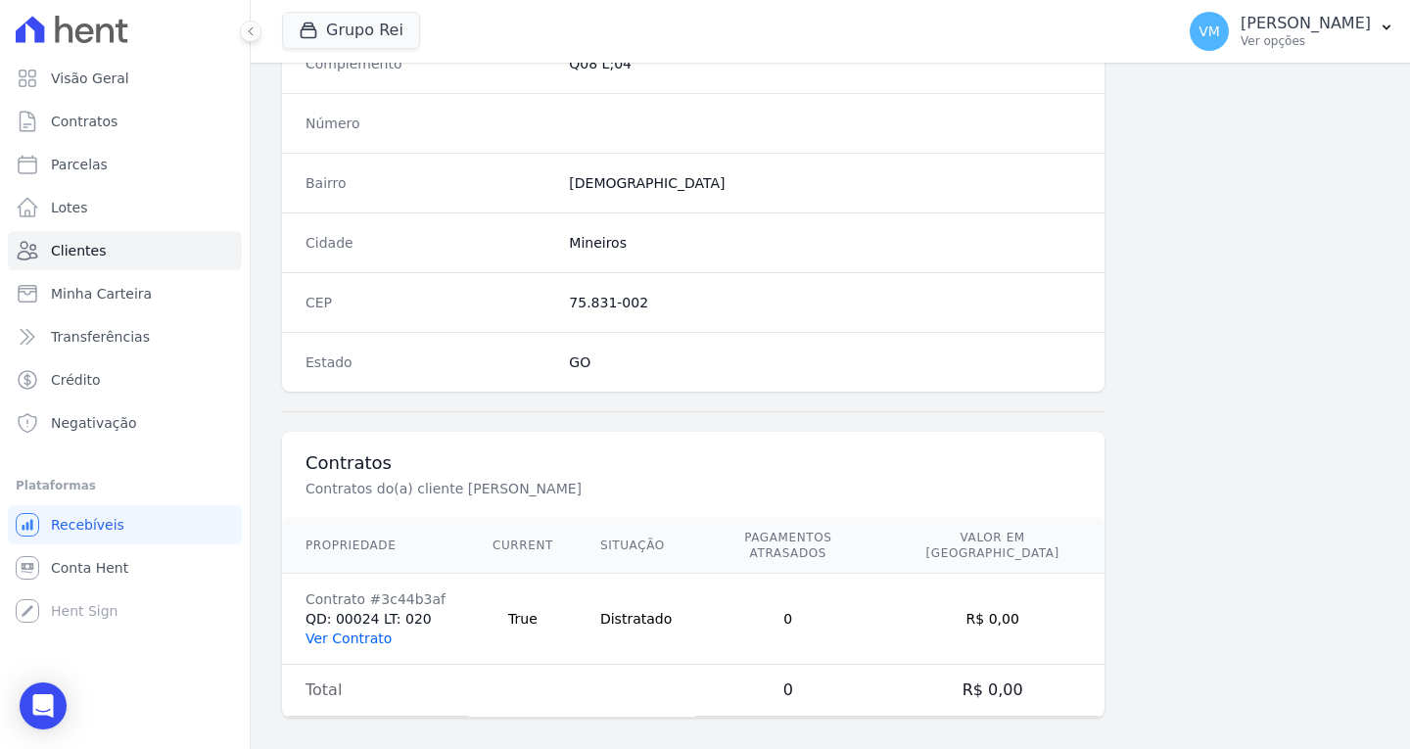
click at [336, 631] on link "Ver Contrato" at bounding box center [349, 639] width 86 height 16
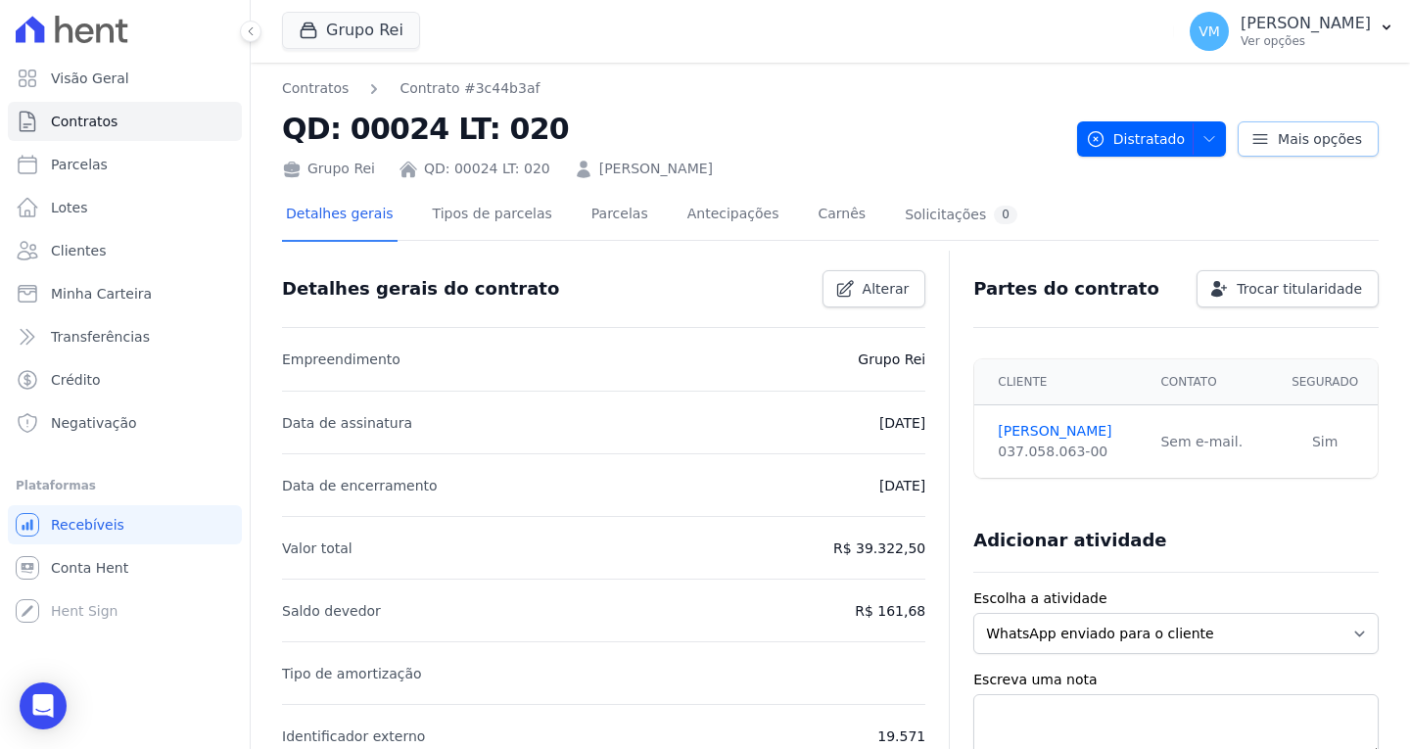
drag, startPoint x: 1278, startPoint y: 131, endPoint x: 1272, endPoint y: 144, distance: 14.0
click at [1278, 133] on span "Mais opções" at bounding box center [1320, 139] width 84 height 20
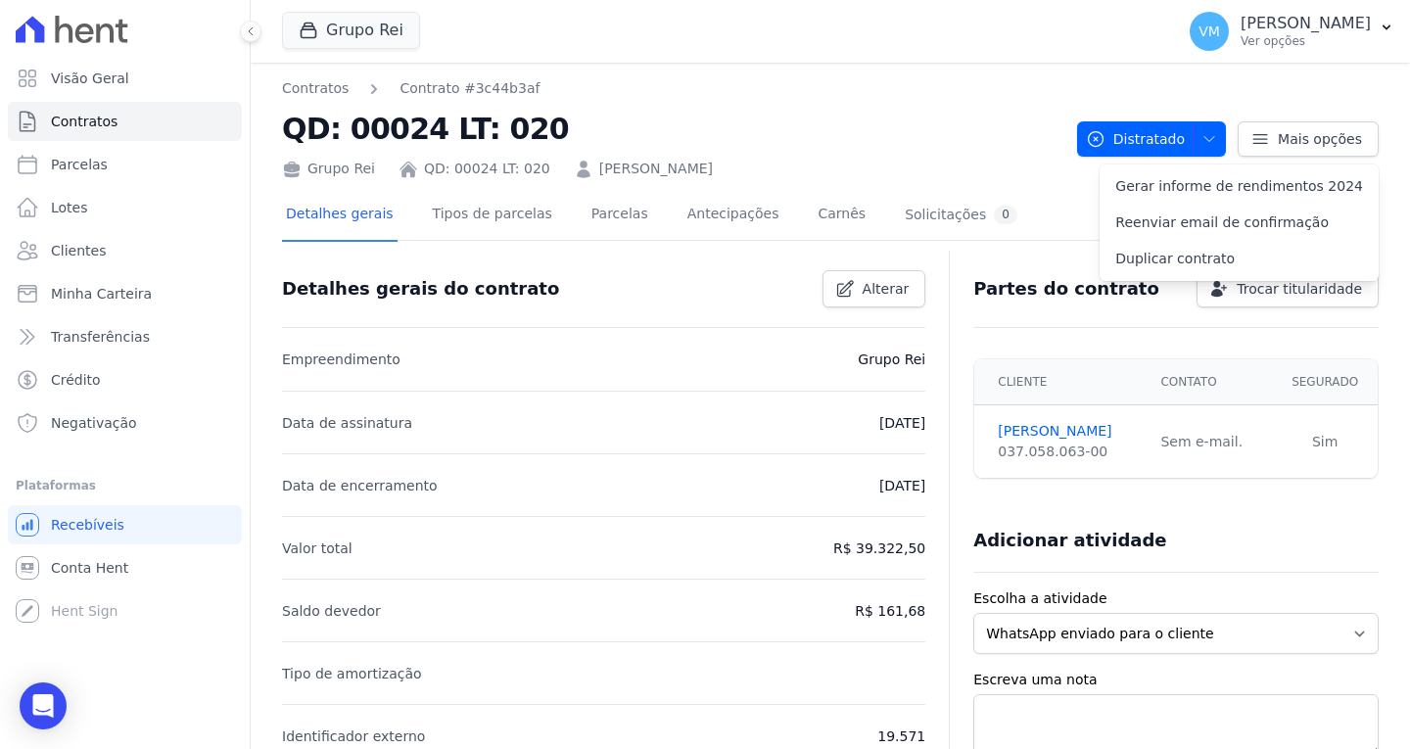
click at [908, 133] on h2 "QD: 00024 LT: 020" at bounding box center [672, 129] width 780 height 44
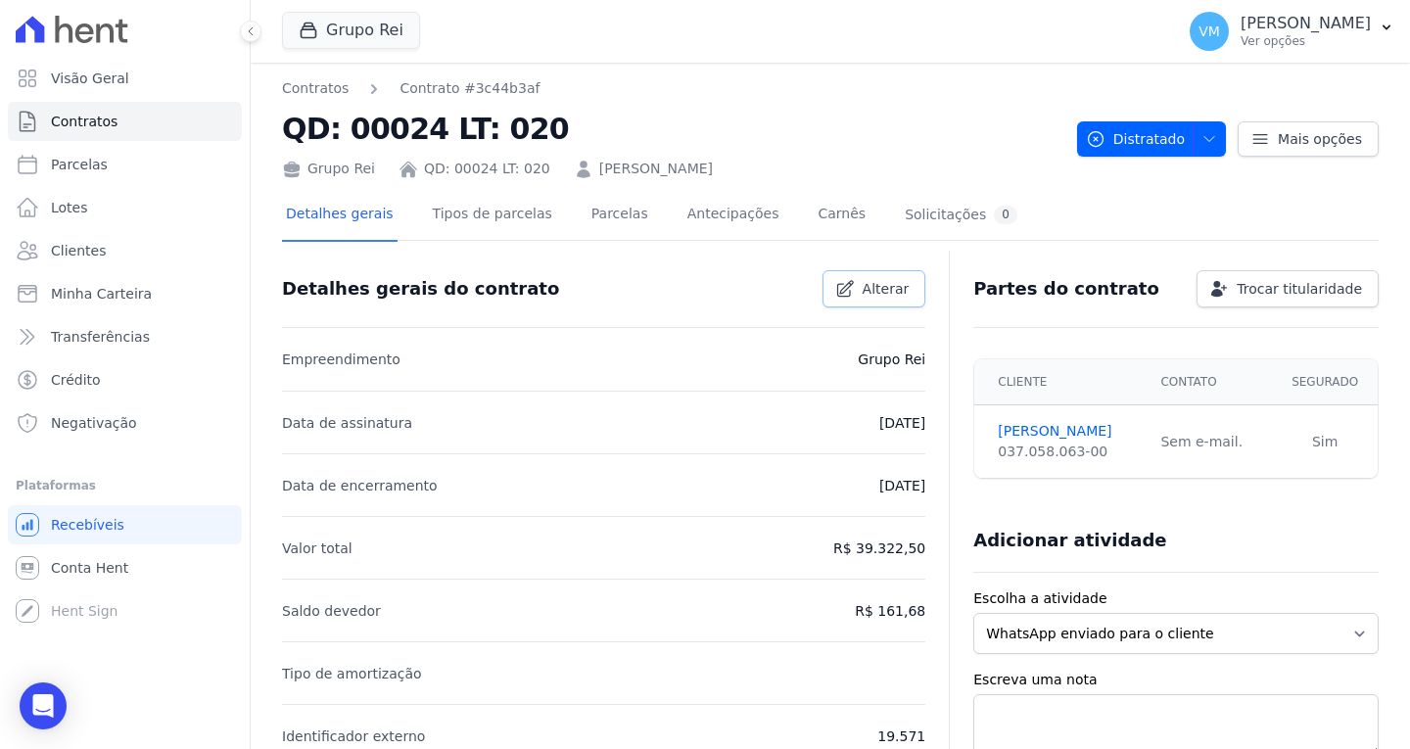
click at [883, 282] on span "Alterar" at bounding box center [886, 289] width 47 height 20
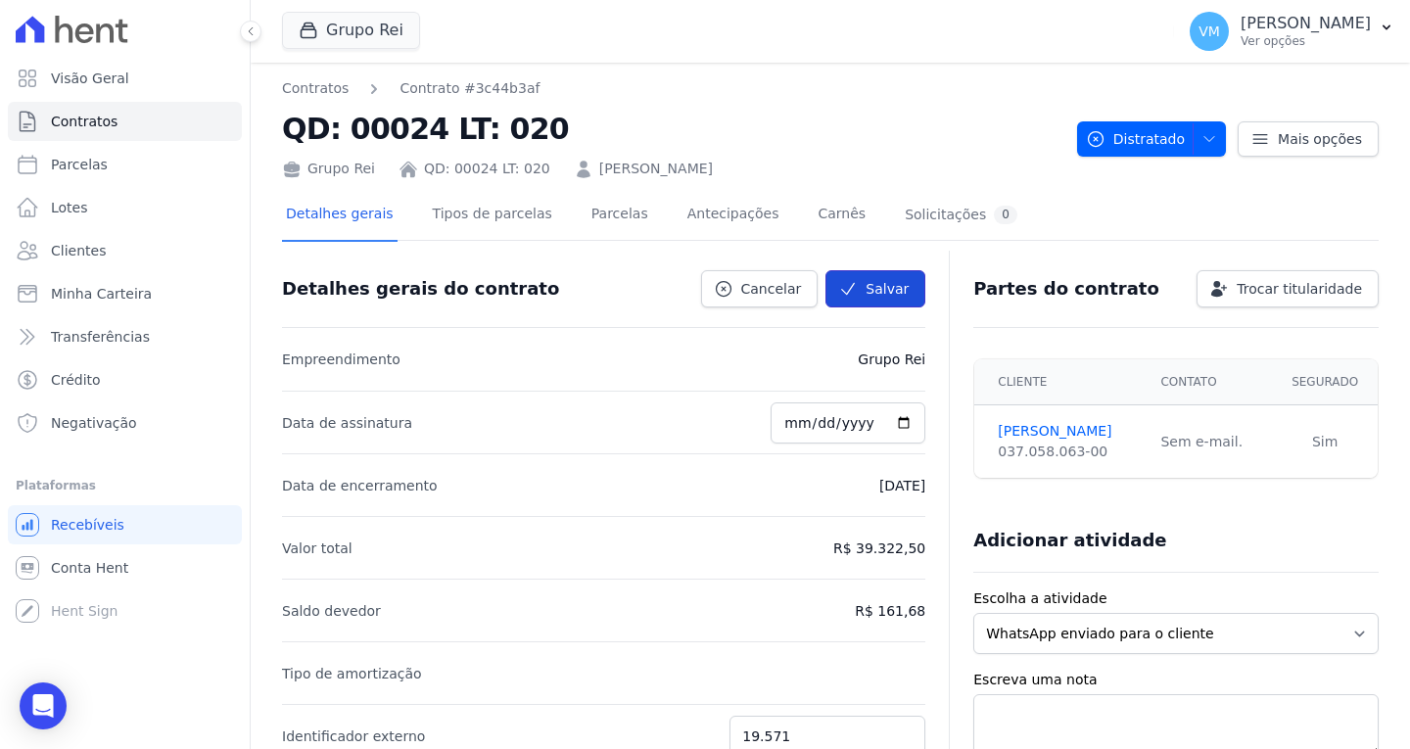
click at [850, 297] on icon "submit" at bounding box center [848, 289] width 20 height 20
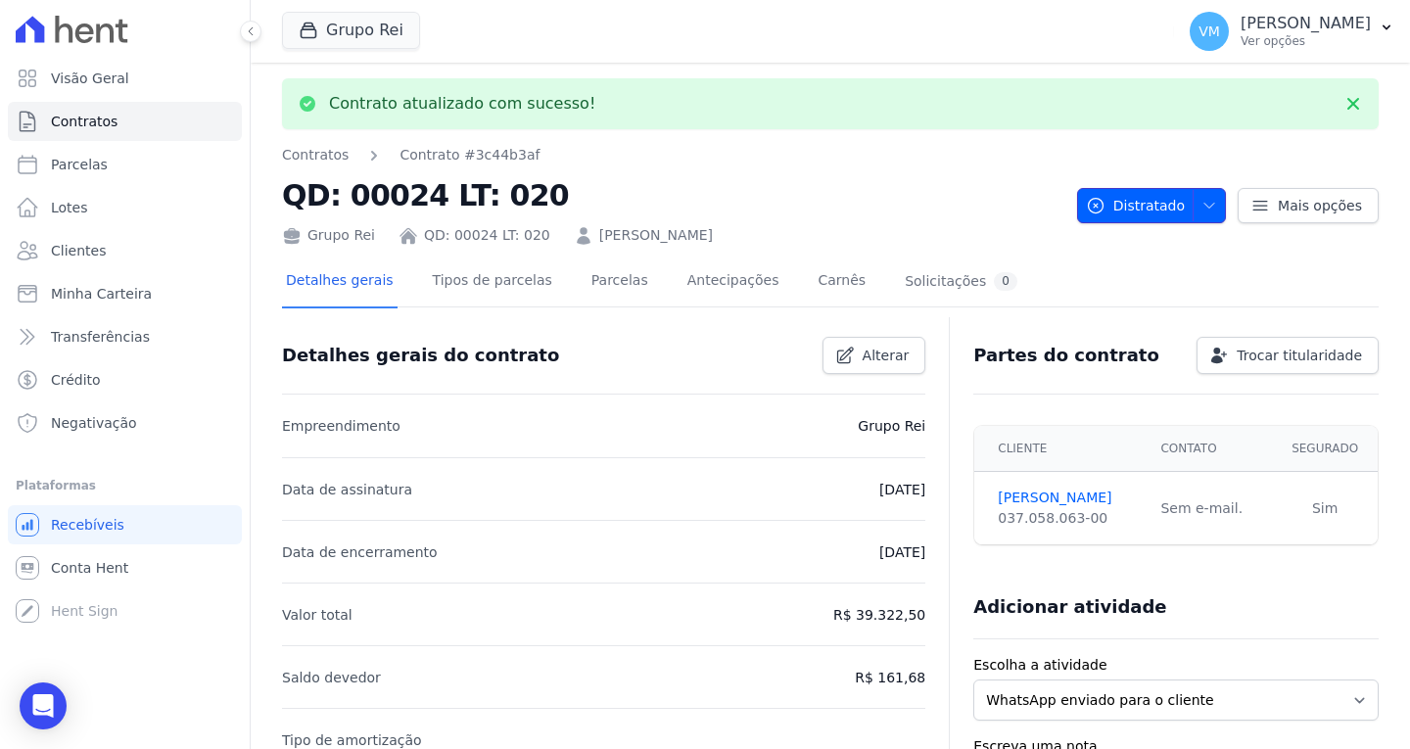
drag, startPoint x: 1096, startPoint y: 206, endPoint x: 1087, endPoint y: 225, distance: 21.5
click at [1095, 206] on icon "button" at bounding box center [1096, 206] width 20 height 20
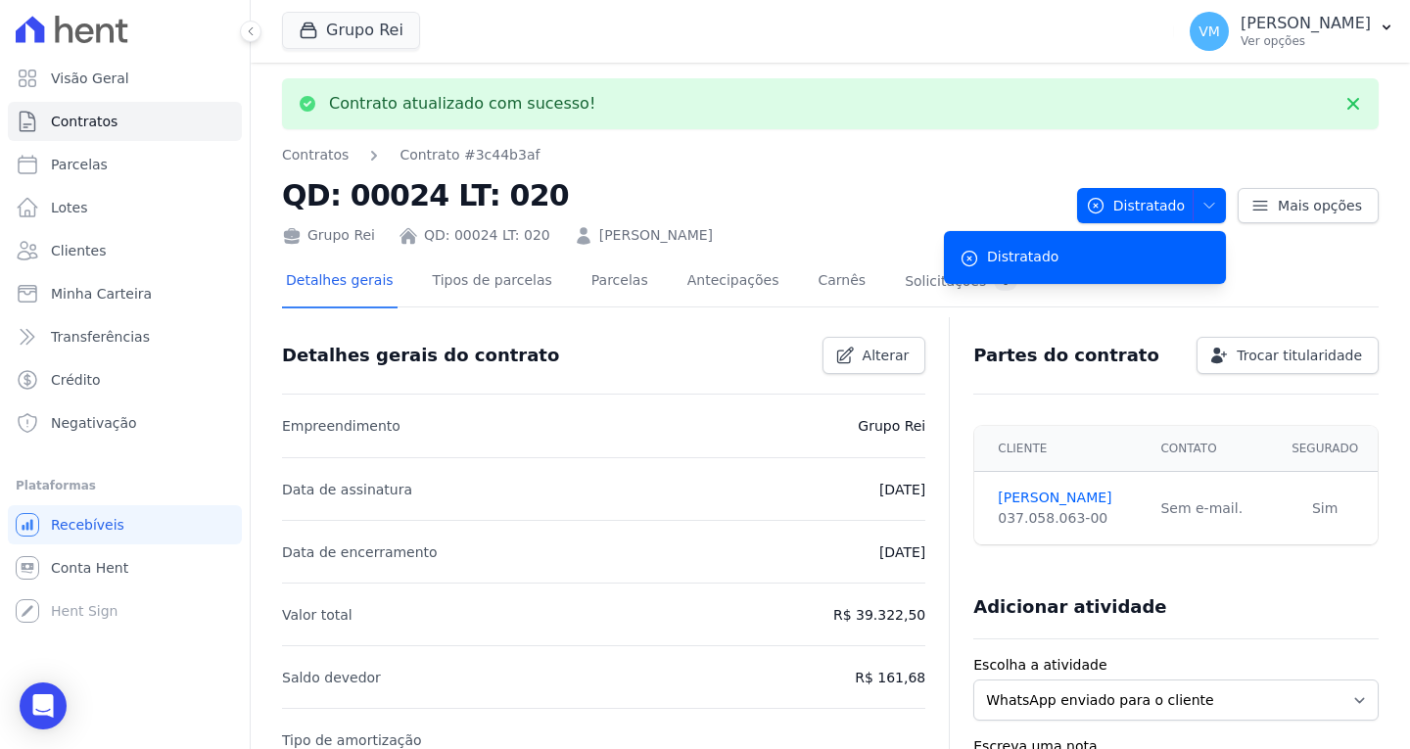
click at [962, 256] on icon at bounding box center [970, 259] width 20 height 20
click at [957, 157] on nav "Contratos Contrato #3c44b3af" at bounding box center [672, 155] width 780 height 21
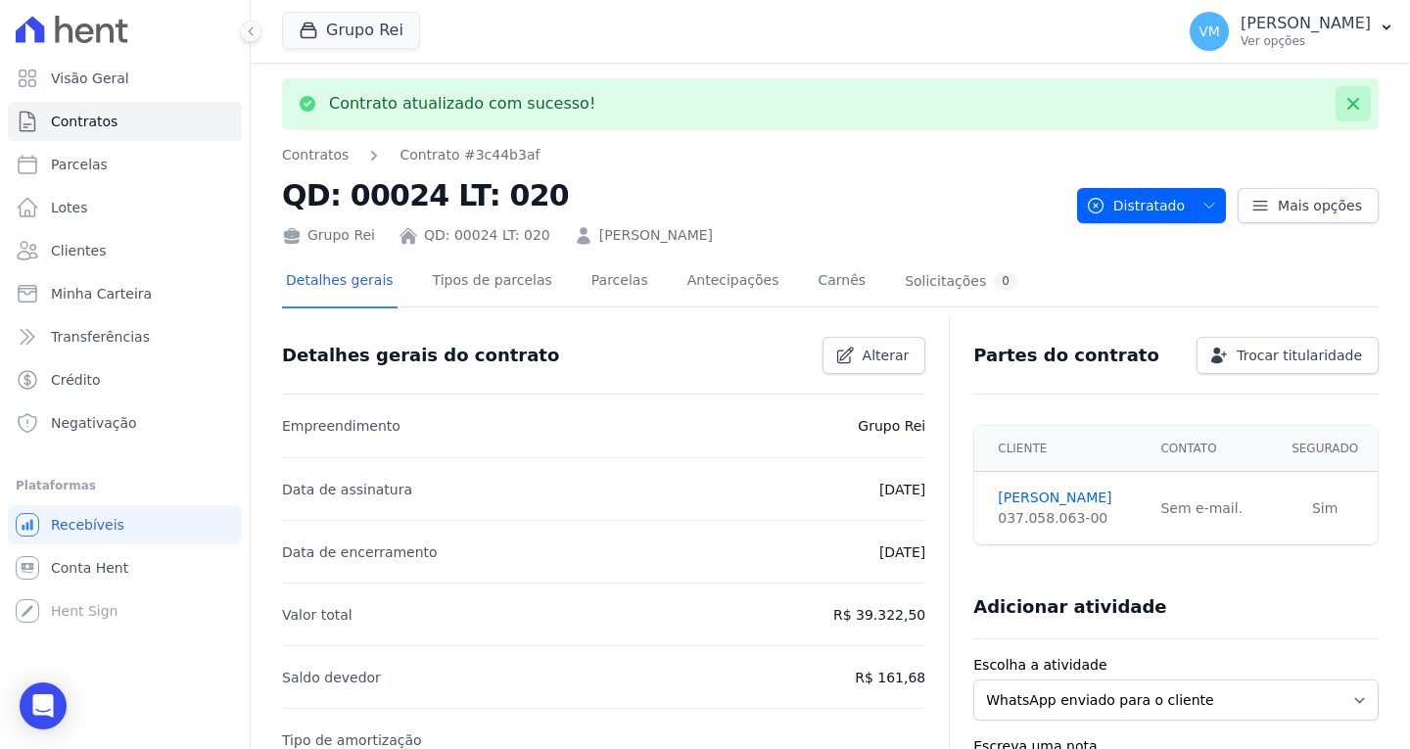
click at [1348, 102] on icon at bounding box center [1354, 104] width 12 height 12
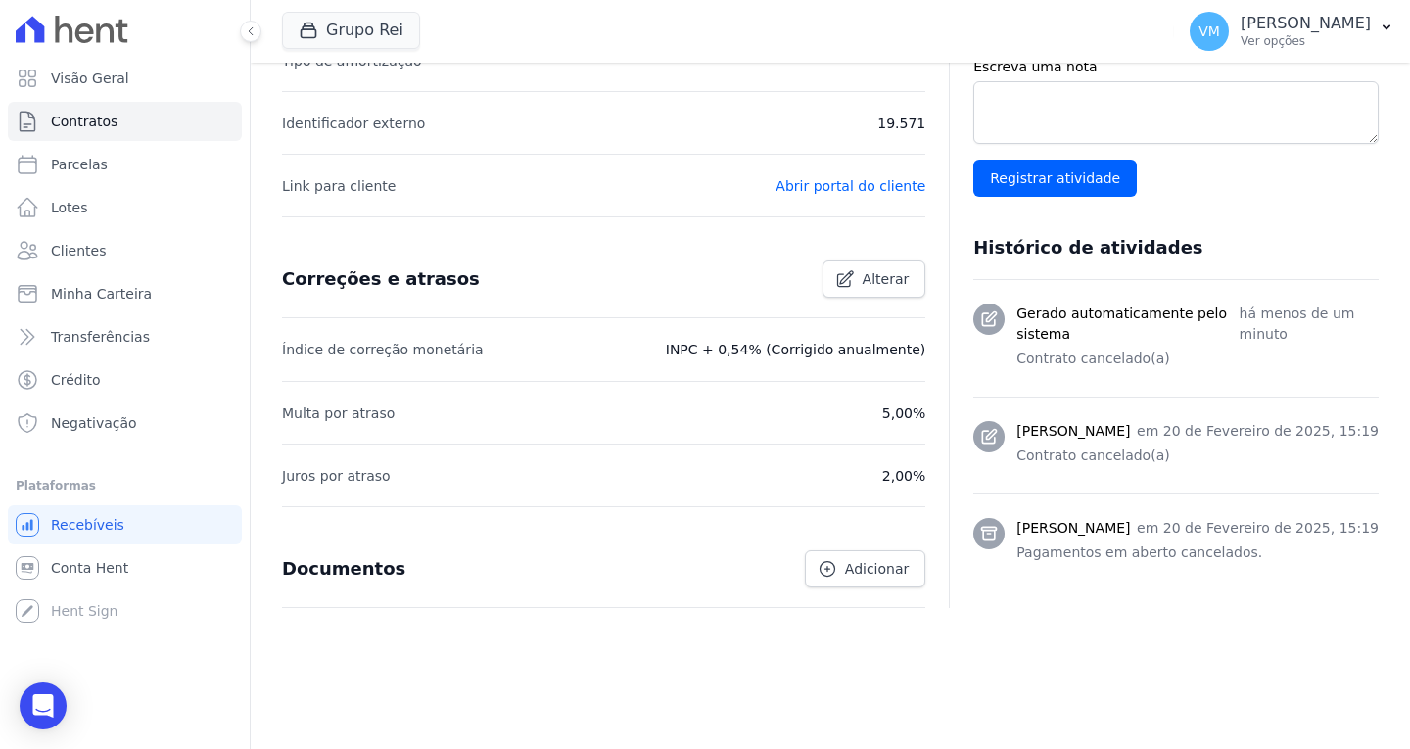
scroll to position [417, 0]
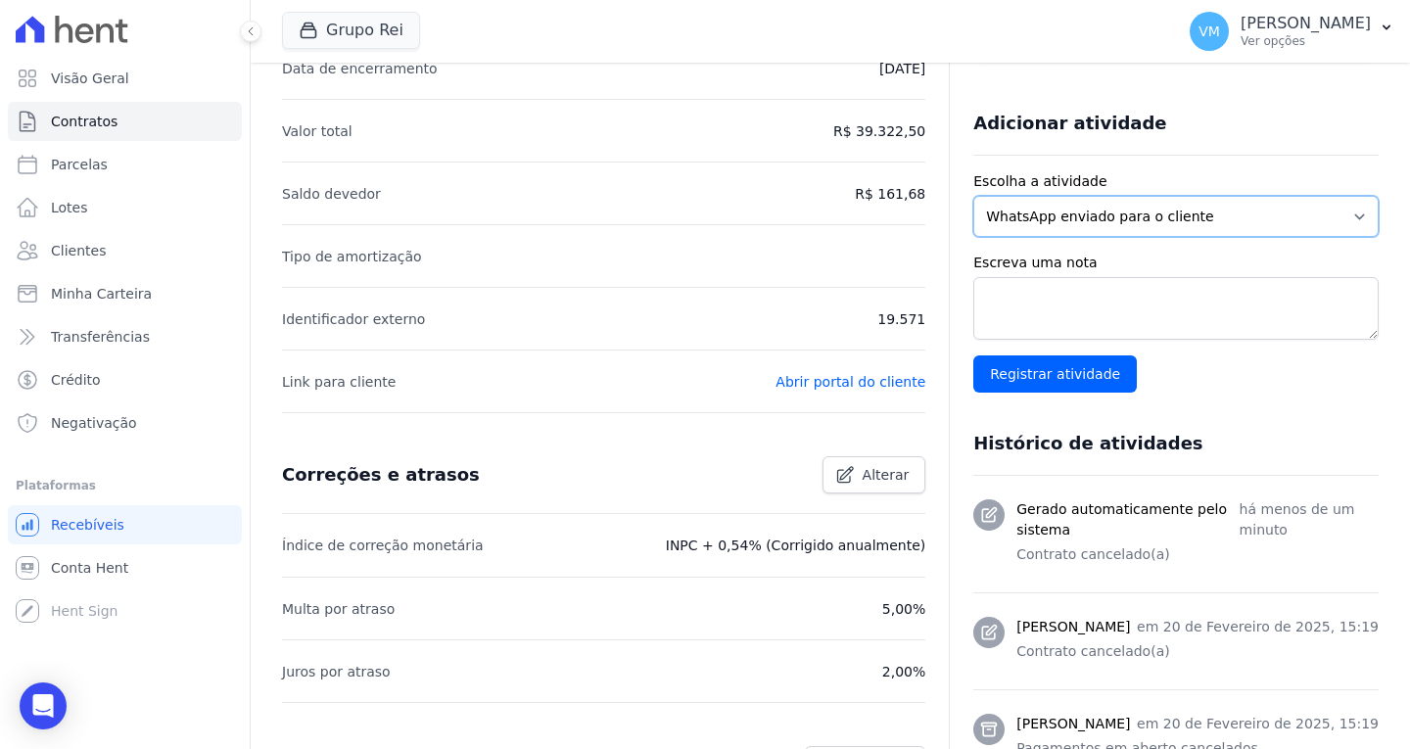
click at [1032, 222] on select "WhatsApp enviado para o cliente Adicionar um comentário Ligação feita para o cl…" at bounding box center [1177, 216] width 406 height 41
click at [46, 706] on icon "Open Intercom Messenger" at bounding box center [42, 705] width 23 height 25
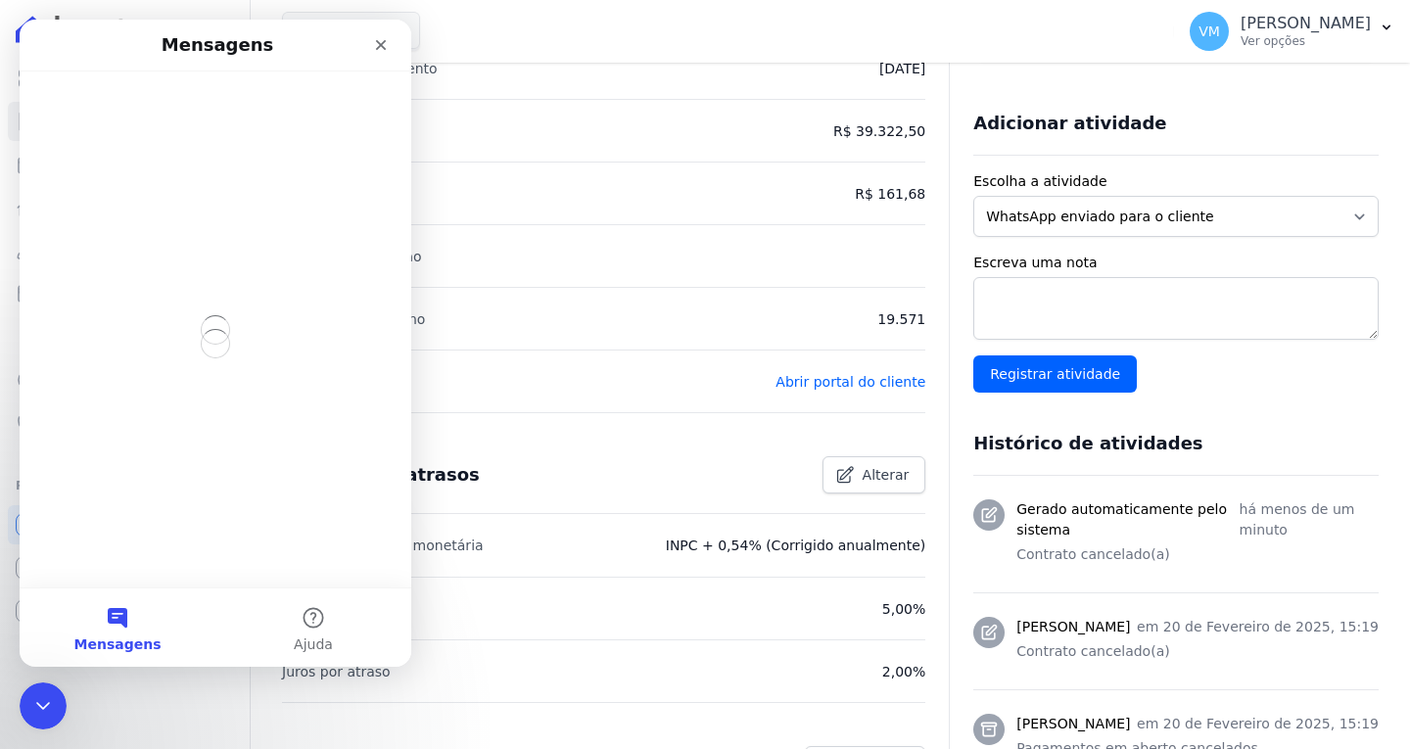
scroll to position [0, 0]
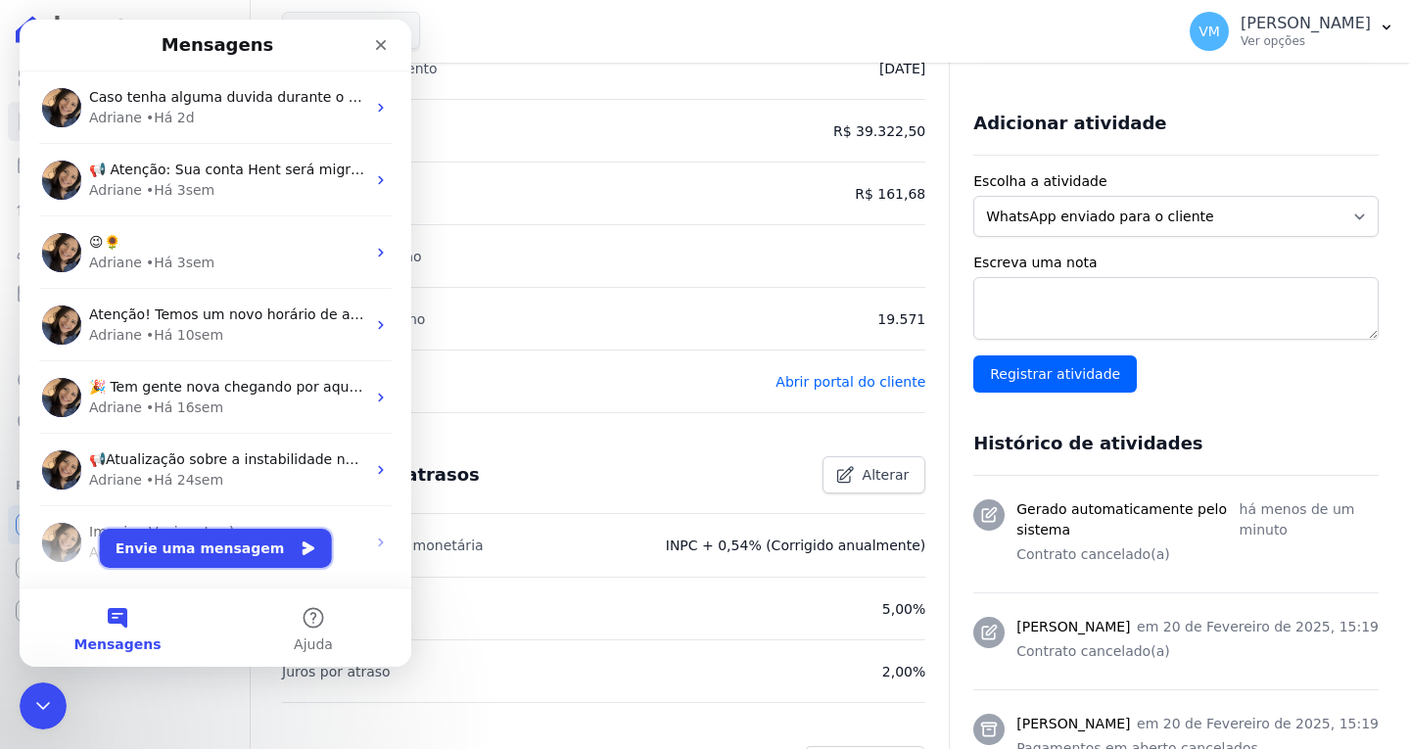
click at [166, 549] on button "Envie uma mensagem" at bounding box center [216, 548] width 232 height 39
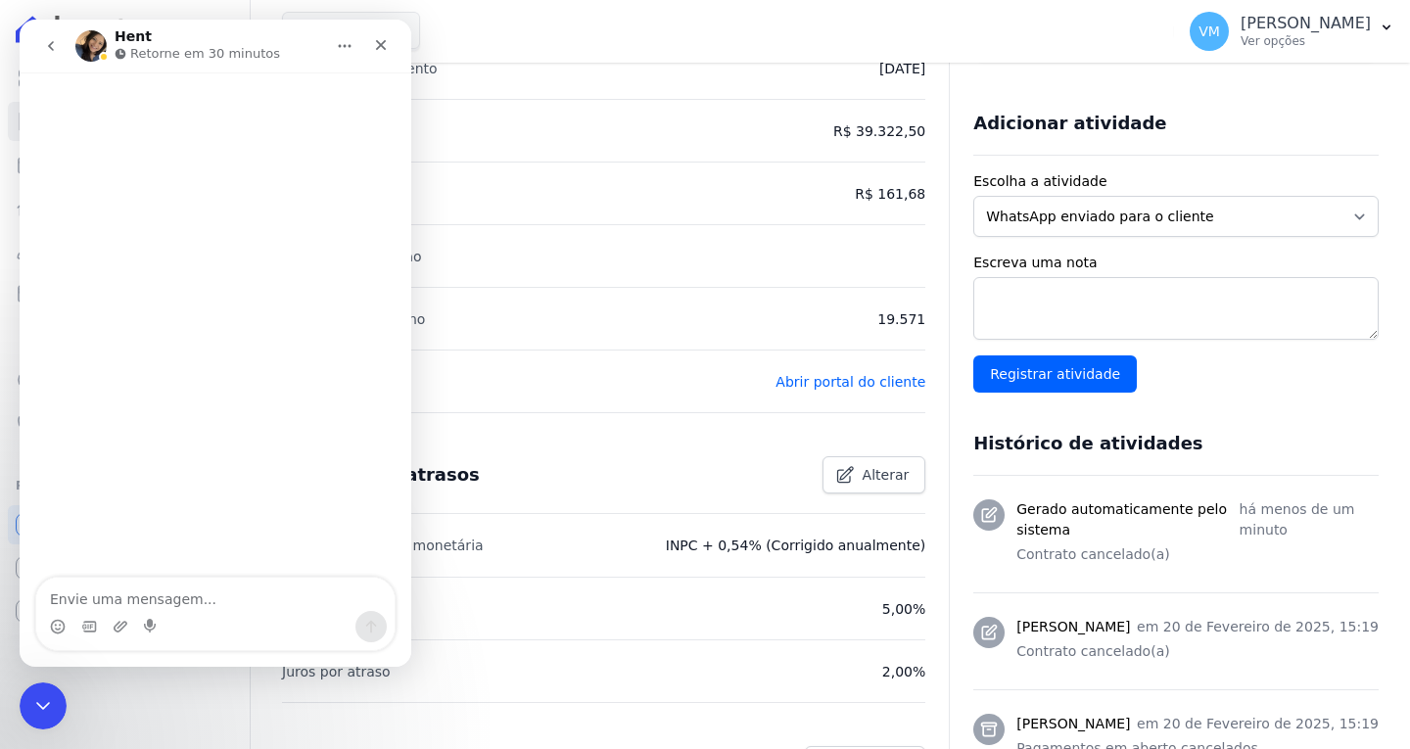
click at [161, 587] on textarea "Envie uma mensagem..." at bounding box center [215, 594] width 358 height 33
type textarea "Bom dia"
type textarea "Aqui"
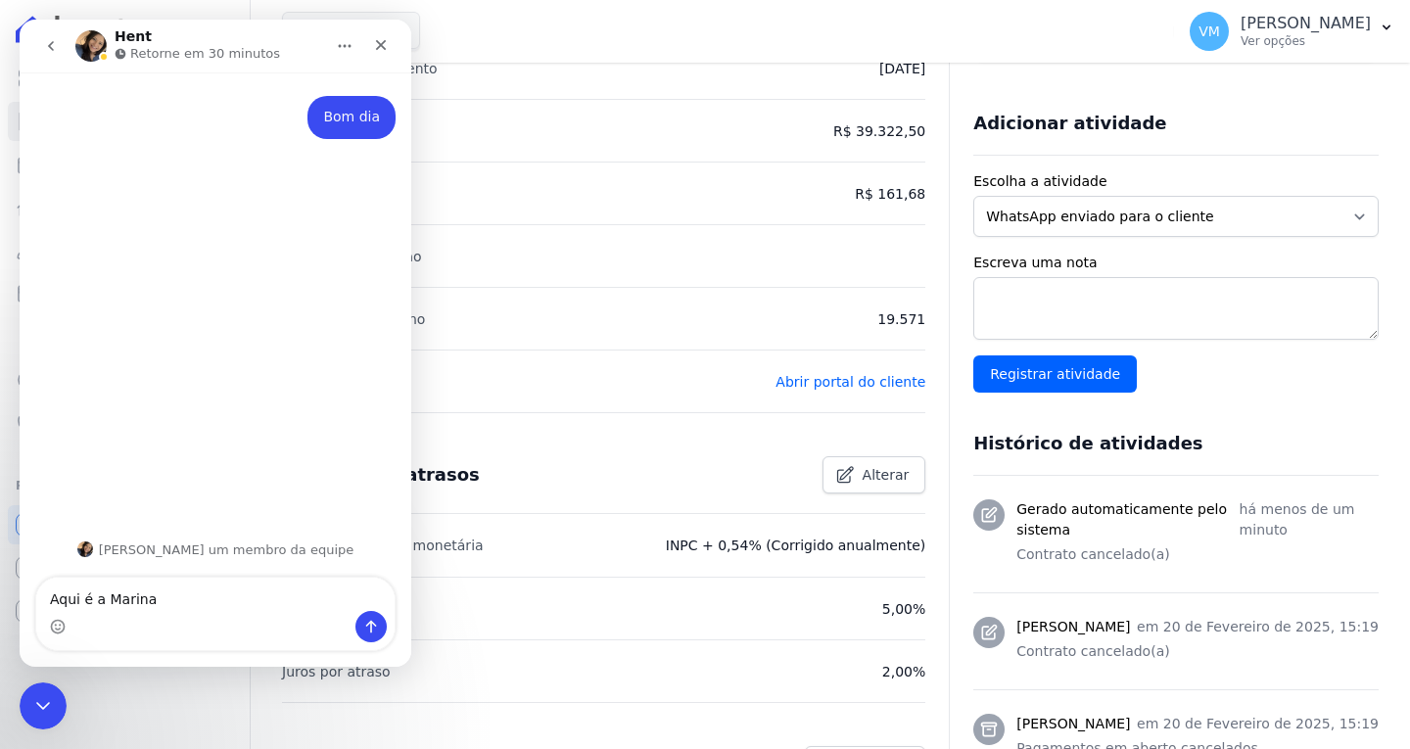
type textarea "Aqui é a Marina"
type textarea "Tudo bem?"
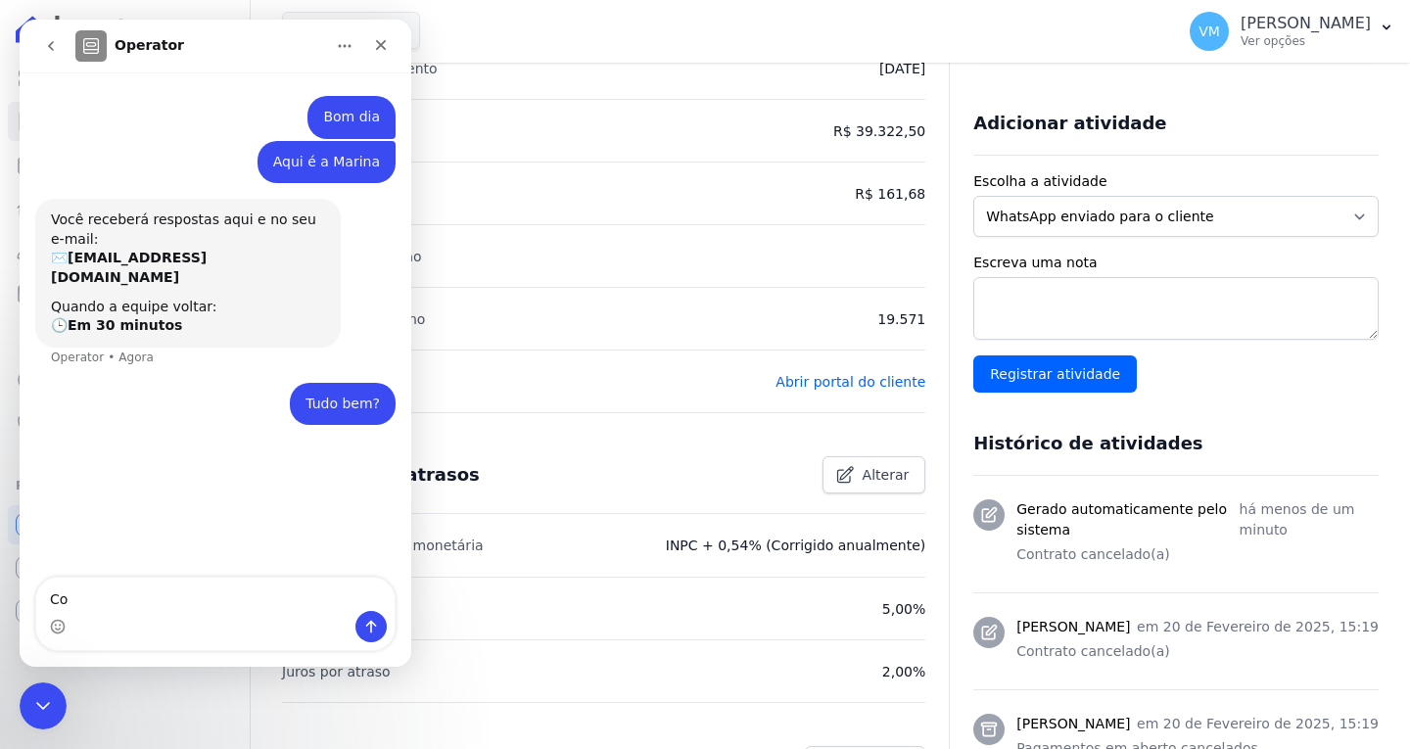
type textarea "C"
click at [372, 43] on div "Fechar" at bounding box center [380, 44] width 35 height 35
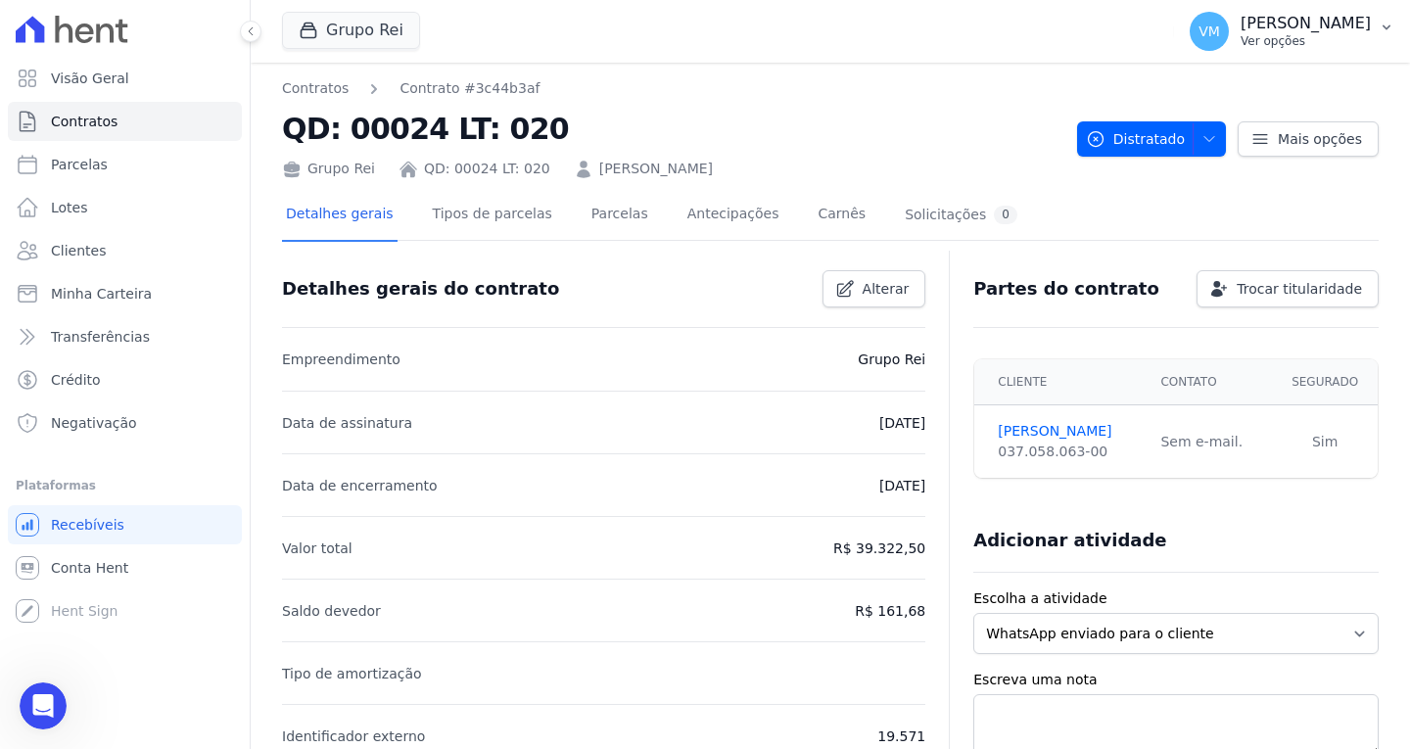
click at [1316, 30] on p "[PERSON_NAME]" at bounding box center [1306, 24] width 130 height 20
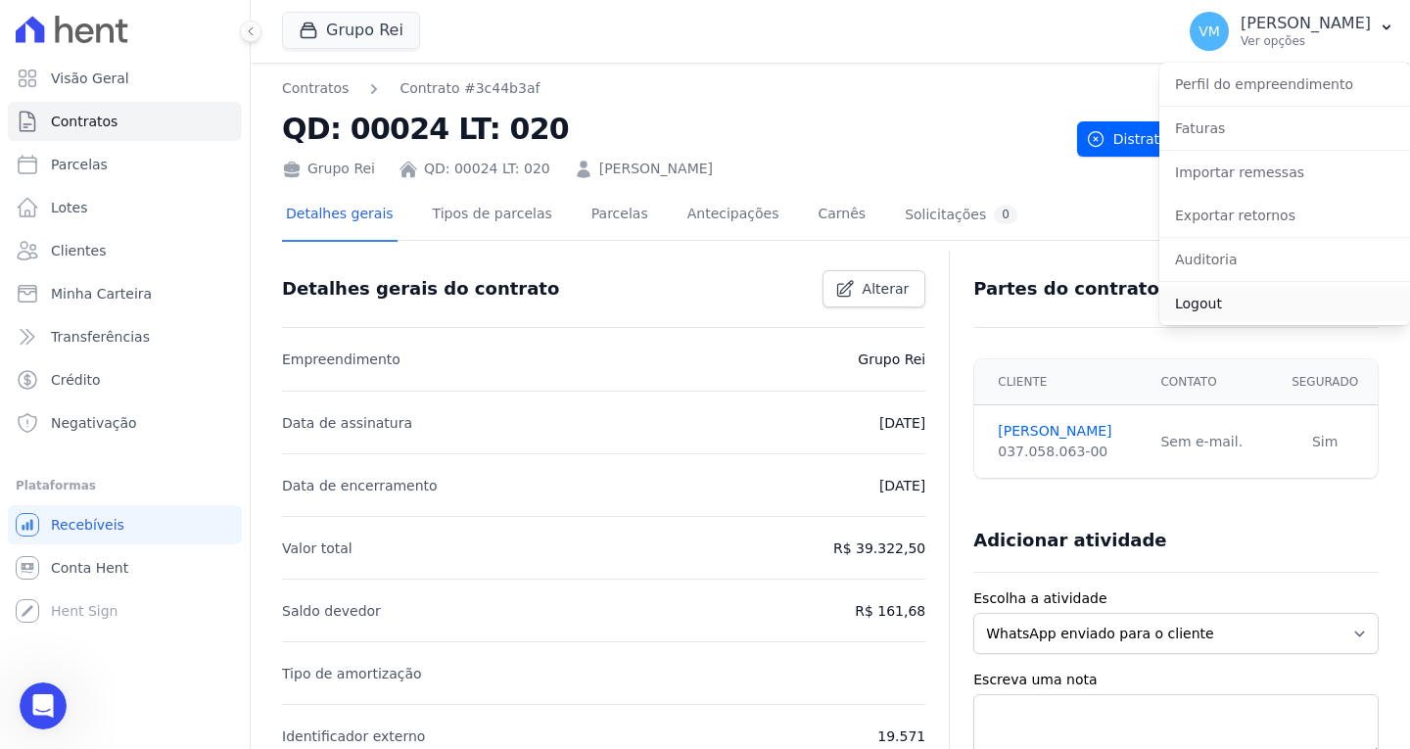
click at [1203, 306] on link "Logout" at bounding box center [1285, 303] width 251 height 35
